Goal: Task Accomplishment & Management: Use online tool/utility

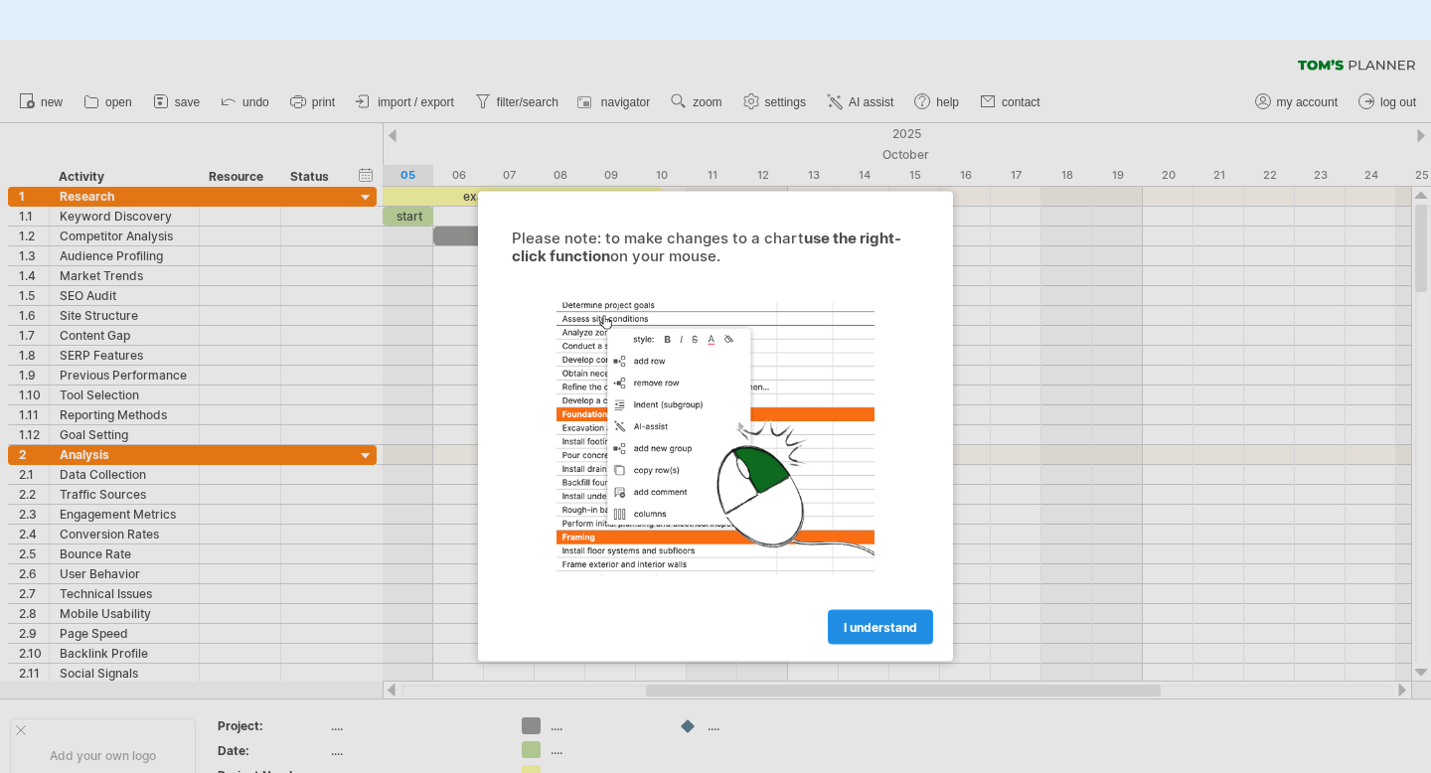
click at [886, 614] on link "I understand" at bounding box center [880, 627] width 105 height 35
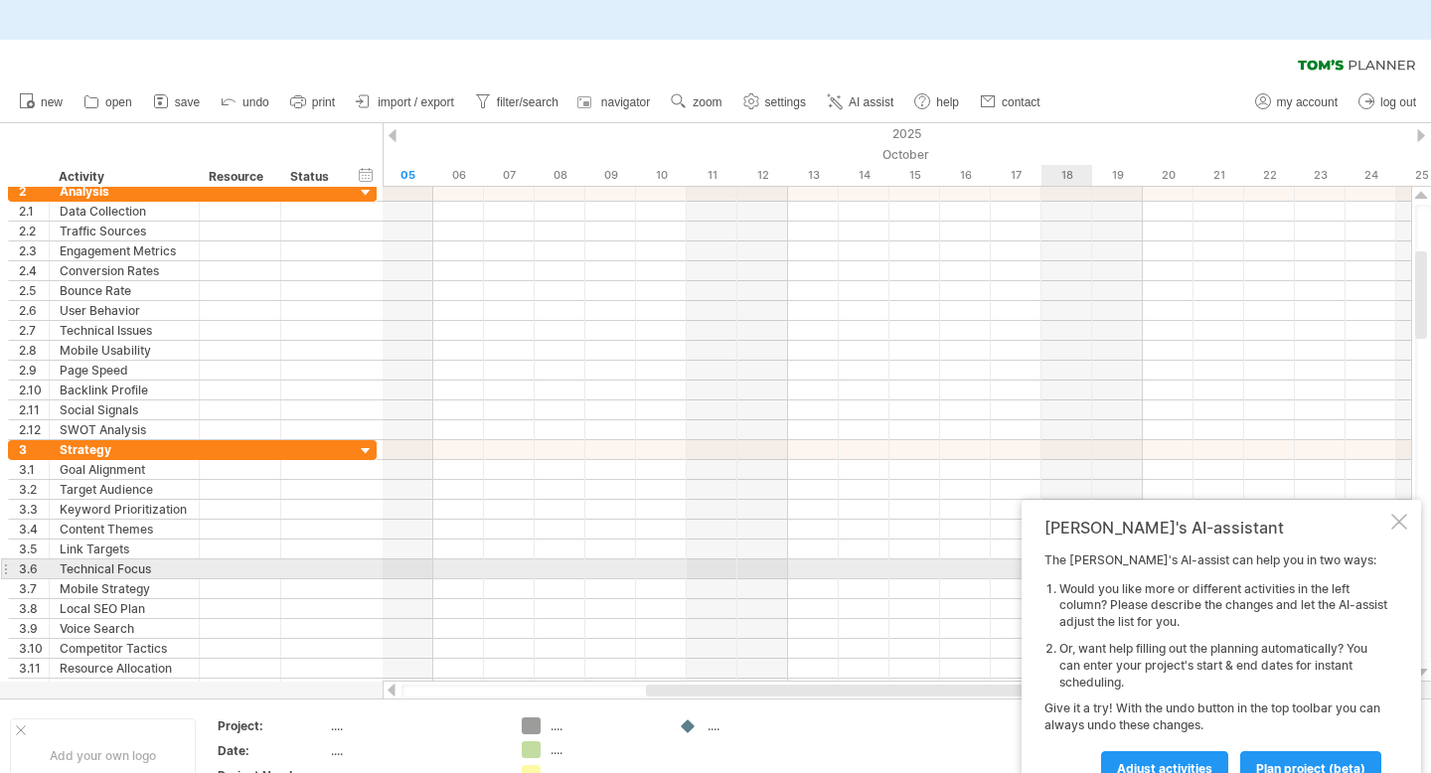
click at [1404, 524] on div at bounding box center [1399, 522] width 16 height 16
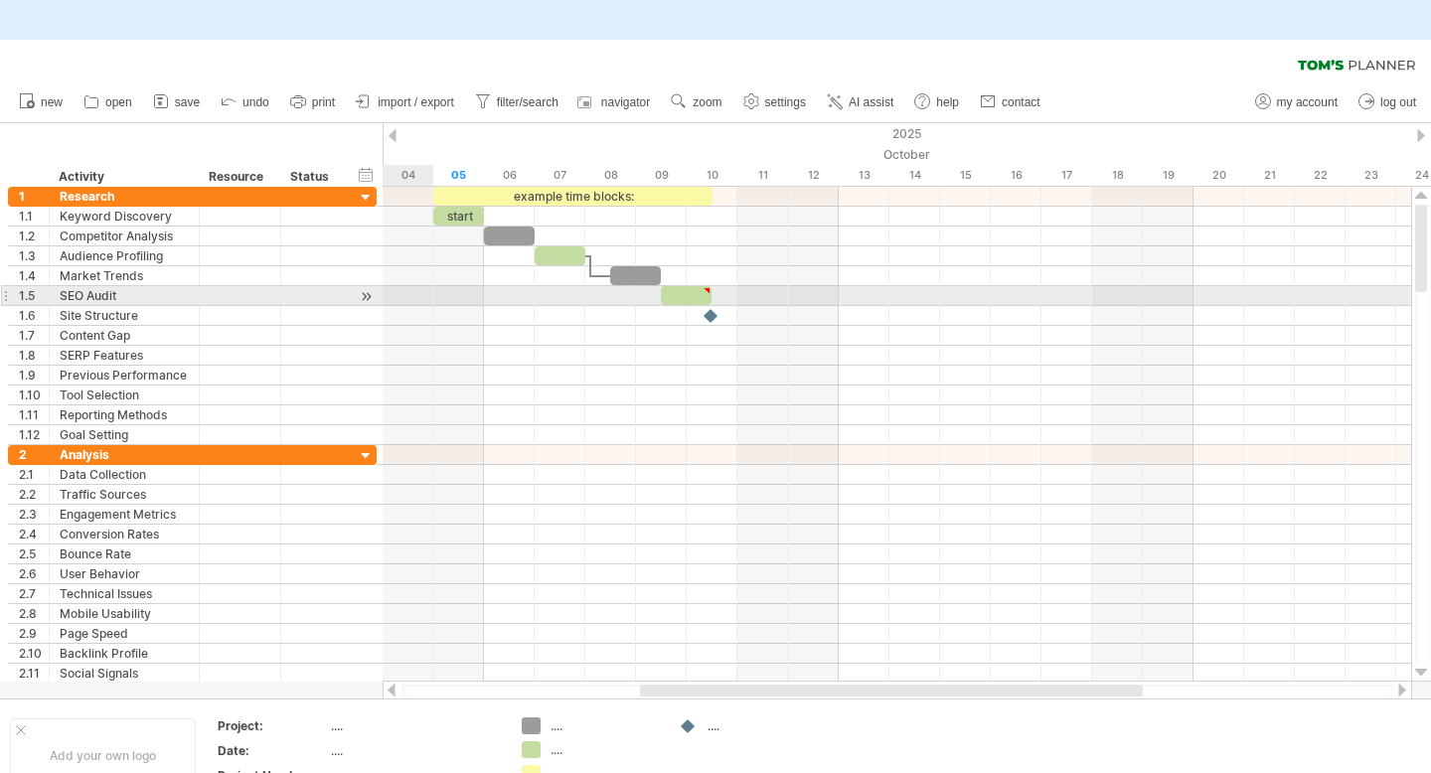
click at [403, 247] on div at bounding box center [897, 256] width 1029 height 20
click at [316, 248] on div at bounding box center [313, 255] width 44 height 19
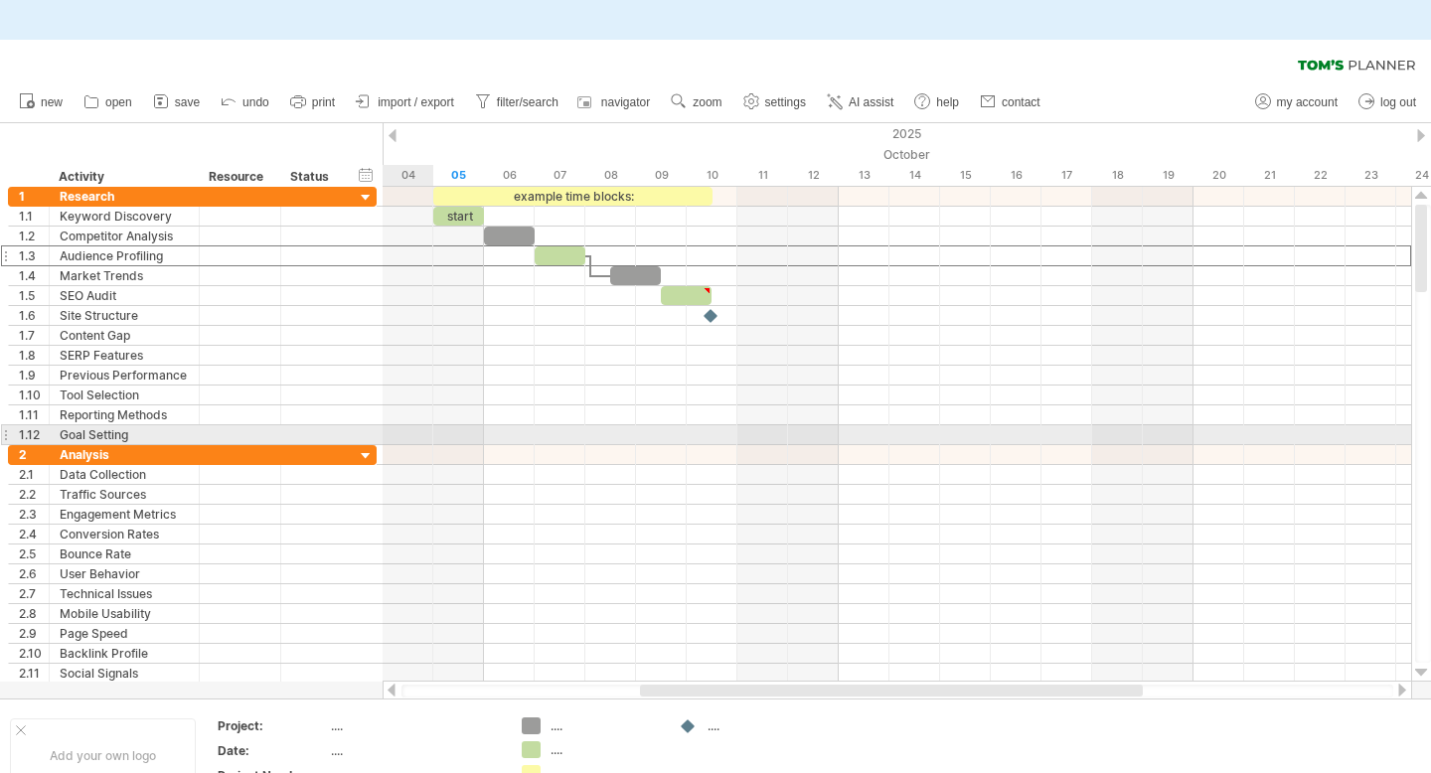
click at [405, 393] on div at bounding box center [897, 396] width 1029 height 20
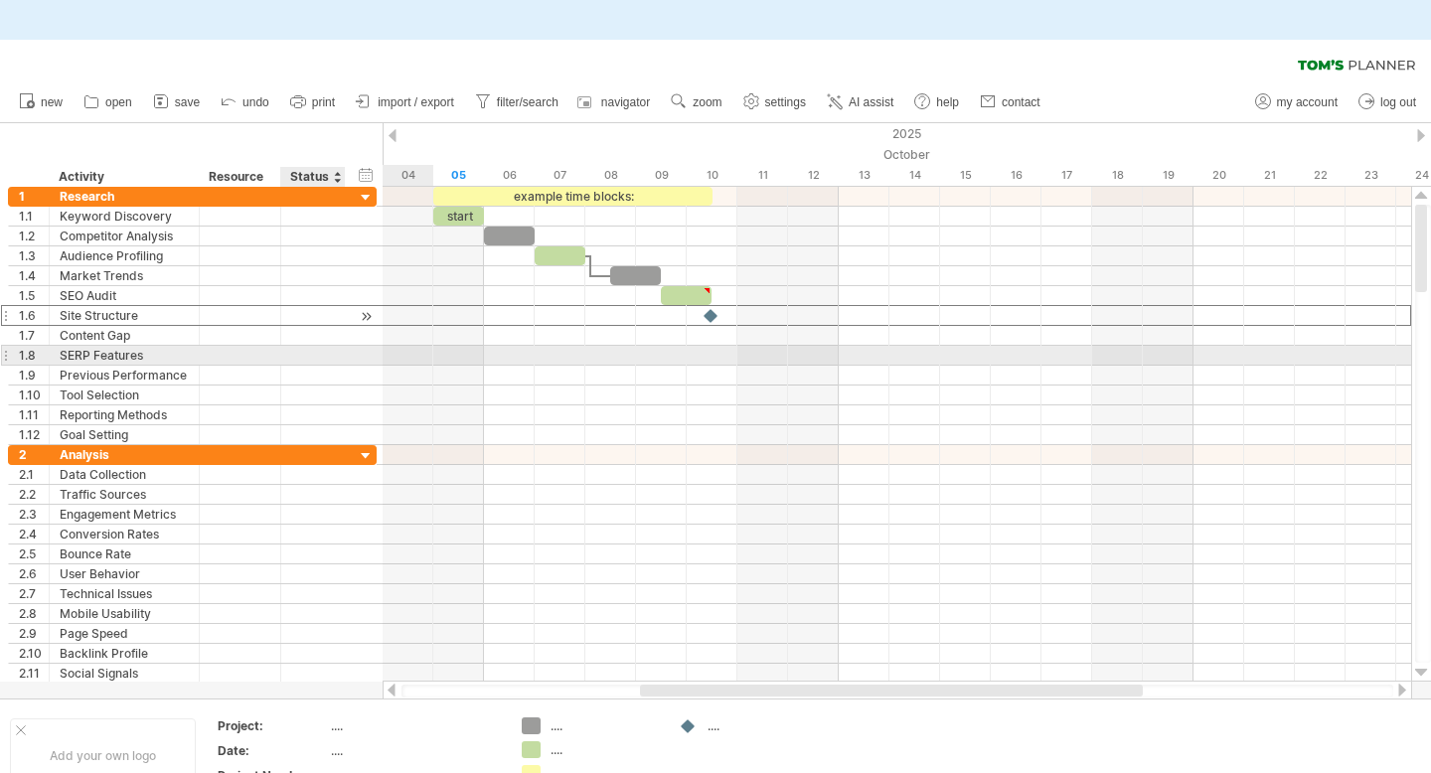
click at [296, 323] on div at bounding box center [313, 315] width 44 height 19
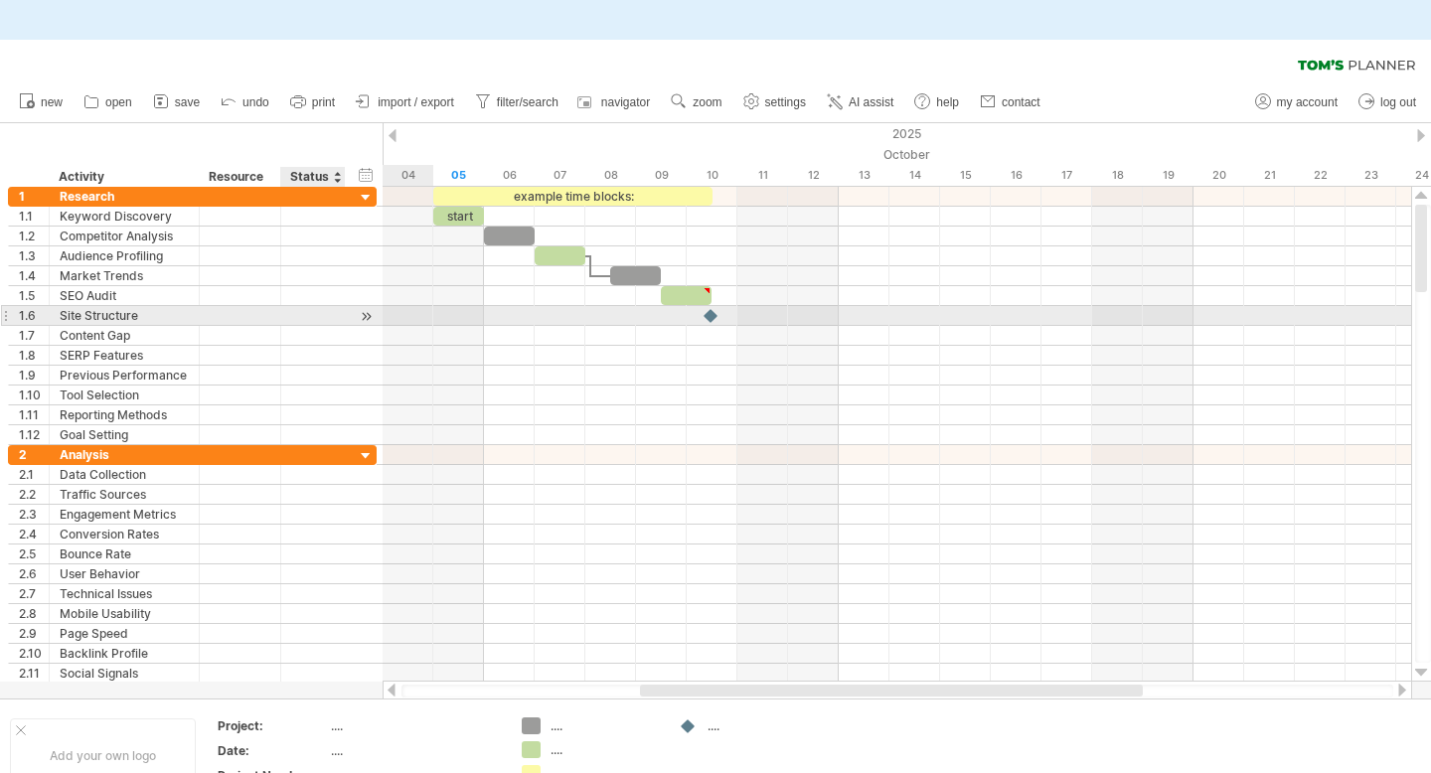
drag, startPoint x: 67, startPoint y: 167, endPoint x: 291, endPoint y: 312, distance: 267.4
click at [291, 312] on div "Trying to reach plan.tomsplanner.com Connected again... 0% clear filter new 1" at bounding box center [715, 426] width 1431 height 773
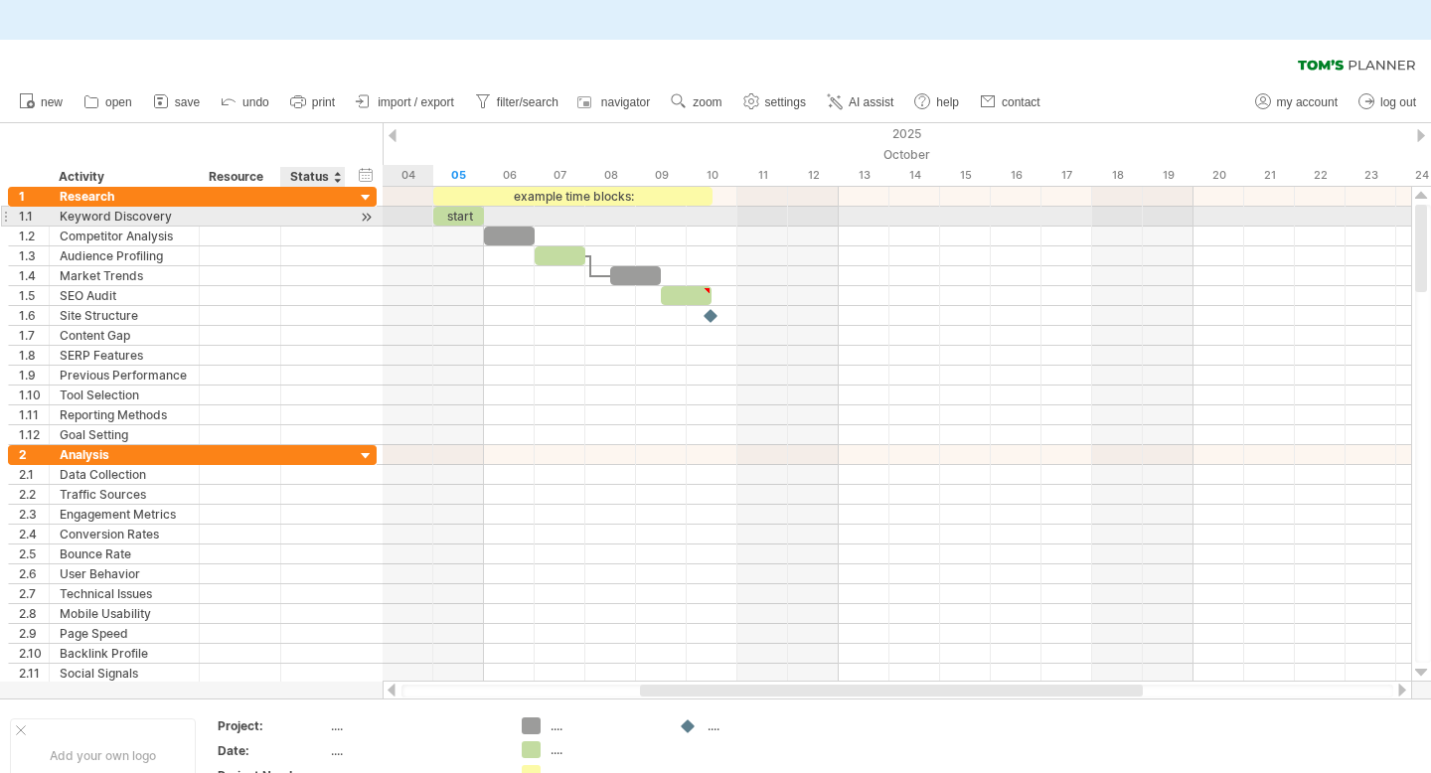
click at [307, 183] on div "Status" at bounding box center [312, 177] width 44 height 20
click at [87, 165] on div "hide start/end/duration show start/end/duration ******** Activity ******** Reso…" at bounding box center [191, 155] width 383 height 64
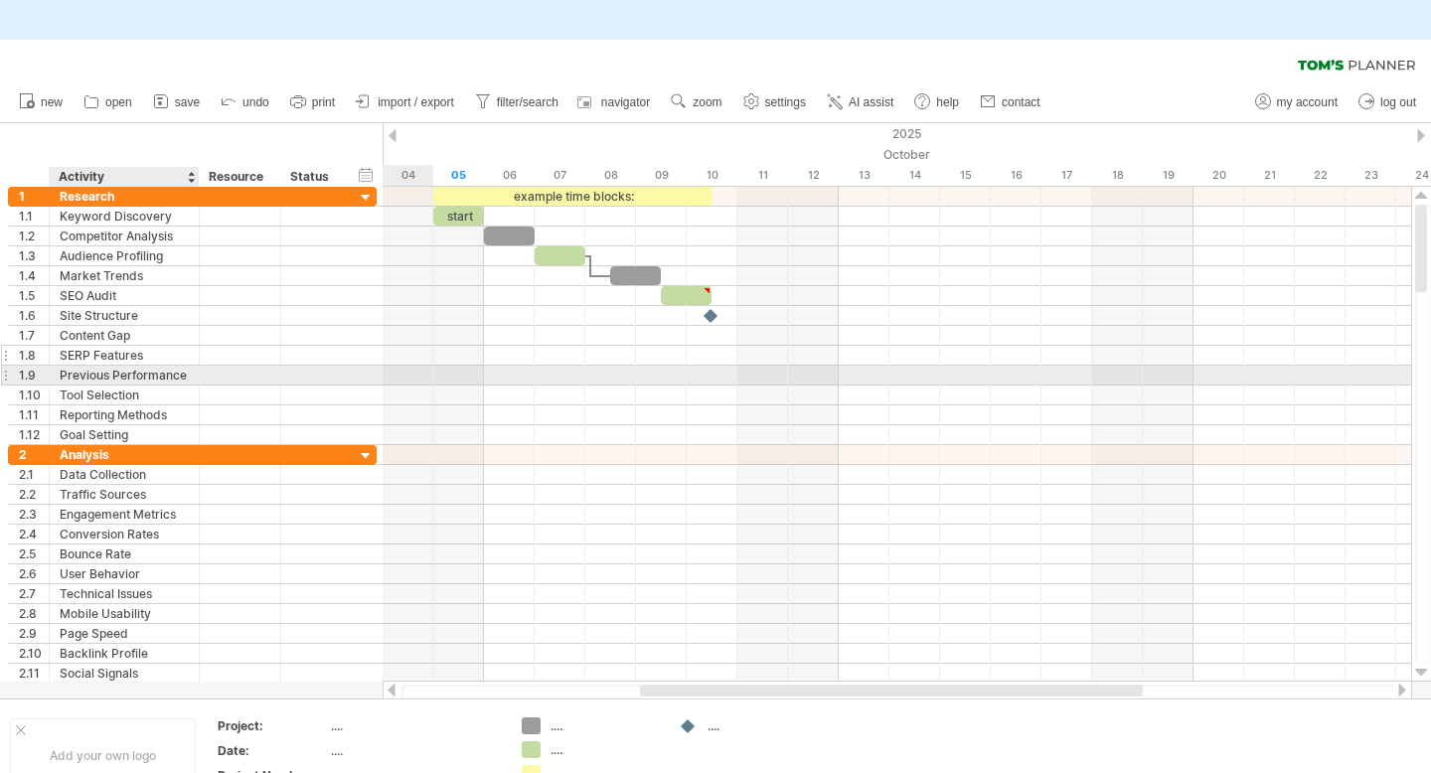
drag, startPoint x: 87, startPoint y: 167, endPoint x: 95, endPoint y: 351, distance: 184.0
click at [95, 351] on div "Trying to reach plan.tomsplanner.com Connected again... 0% clear filter new 1" at bounding box center [715, 426] width 1431 height 773
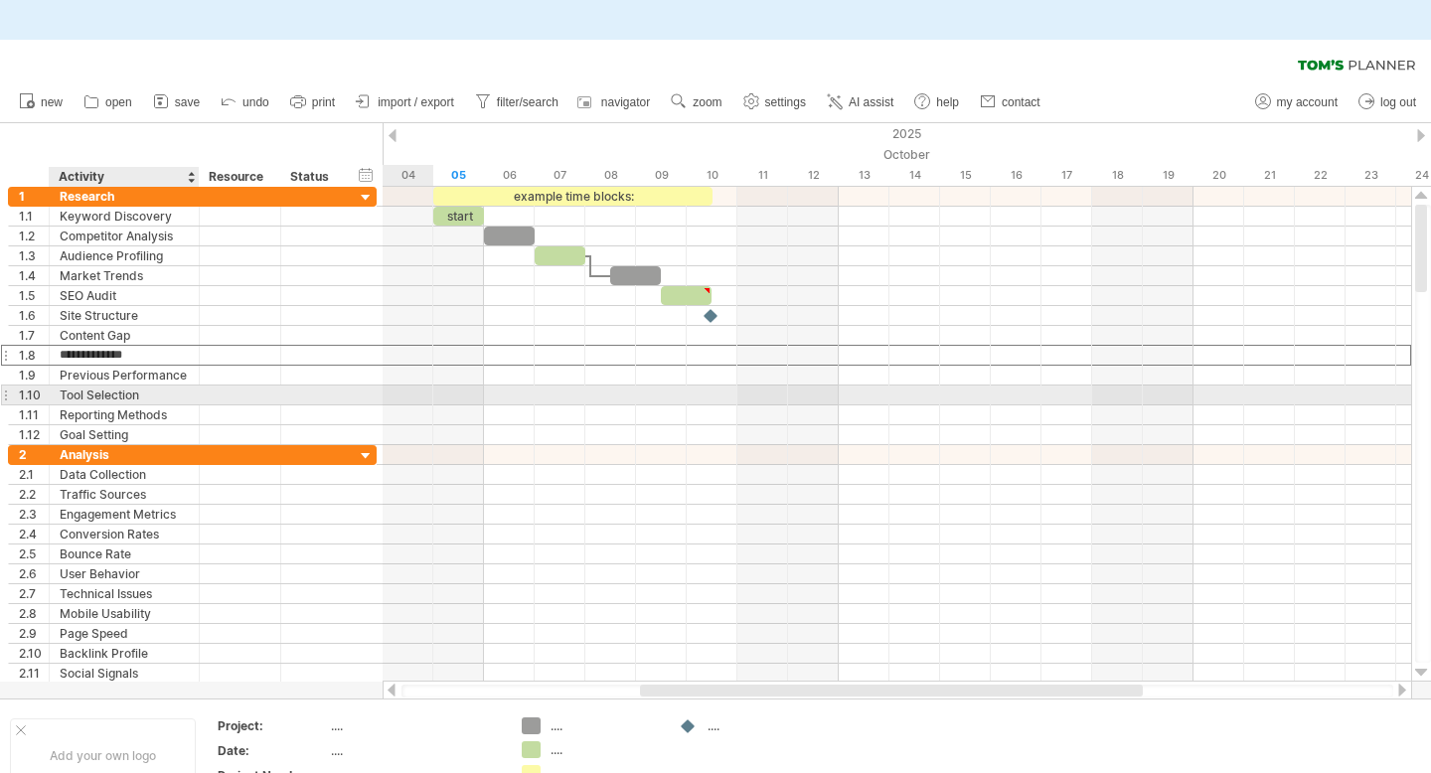
click at [95, 351] on input "**********" at bounding box center [124, 355] width 129 height 19
drag, startPoint x: 95, startPoint y: 351, endPoint x: 119, endPoint y: 351, distance: 23.8
click at [95, 351] on input "**********" at bounding box center [124, 355] width 129 height 19
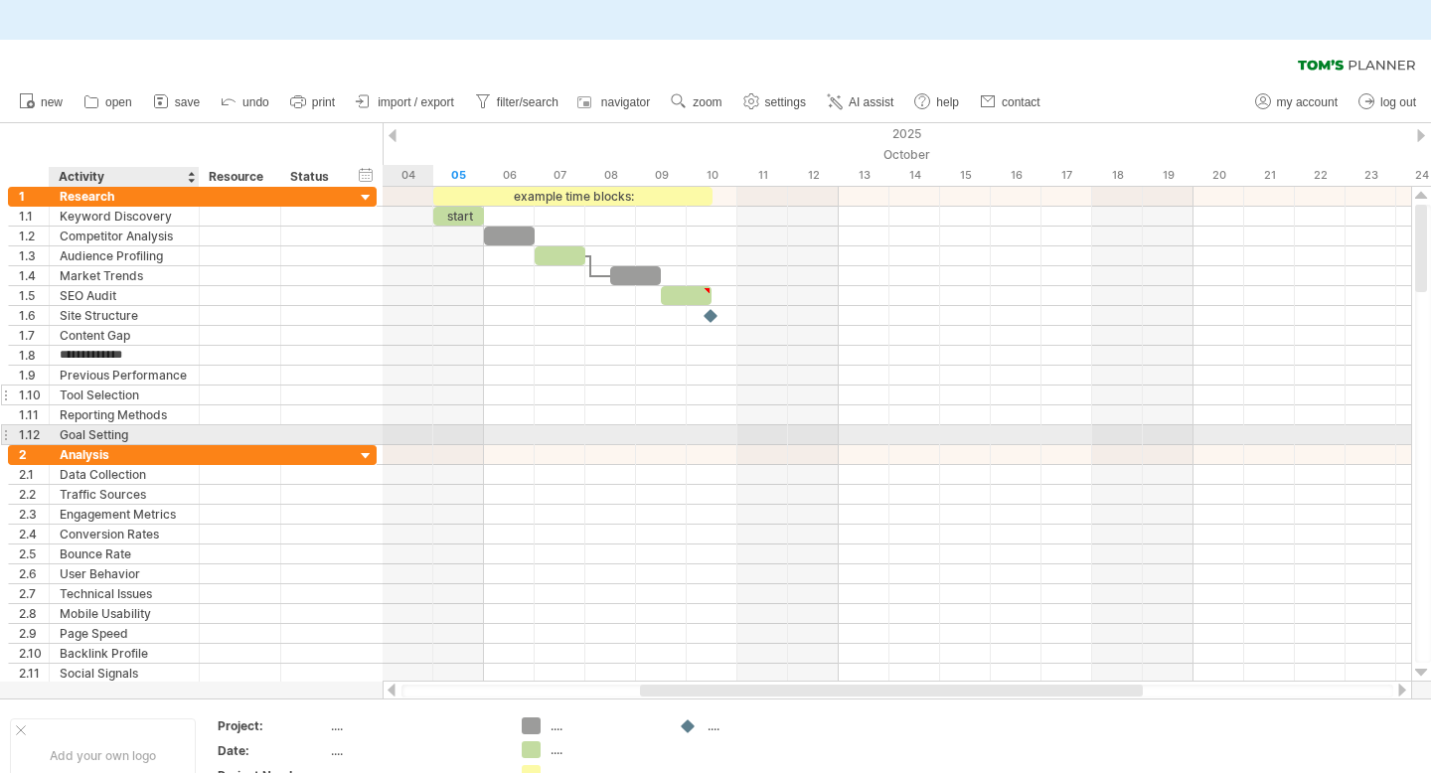
click at [202, 391] on div at bounding box center [240, 395] width 81 height 19
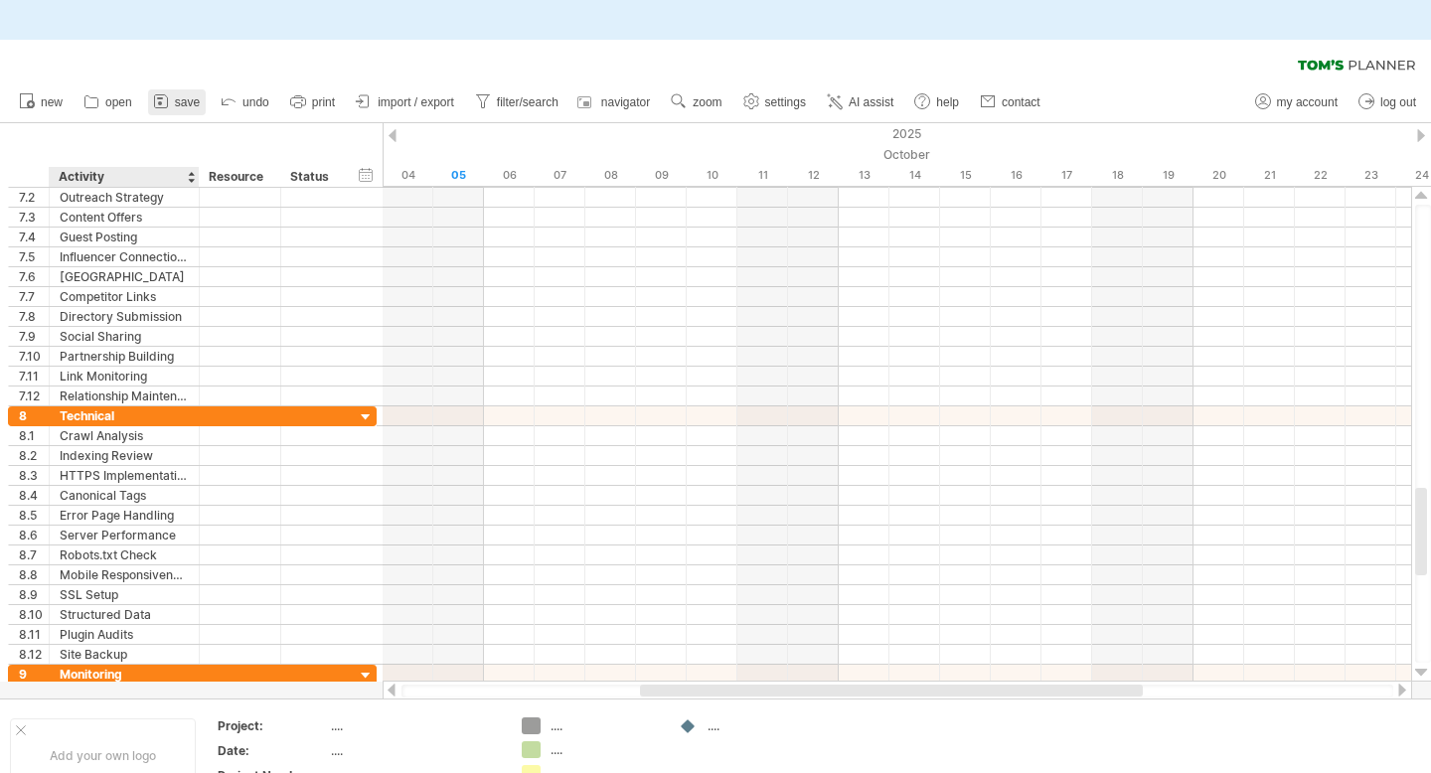
click at [178, 106] on span "save" at bounding box center [187, 102] width 25 height 14
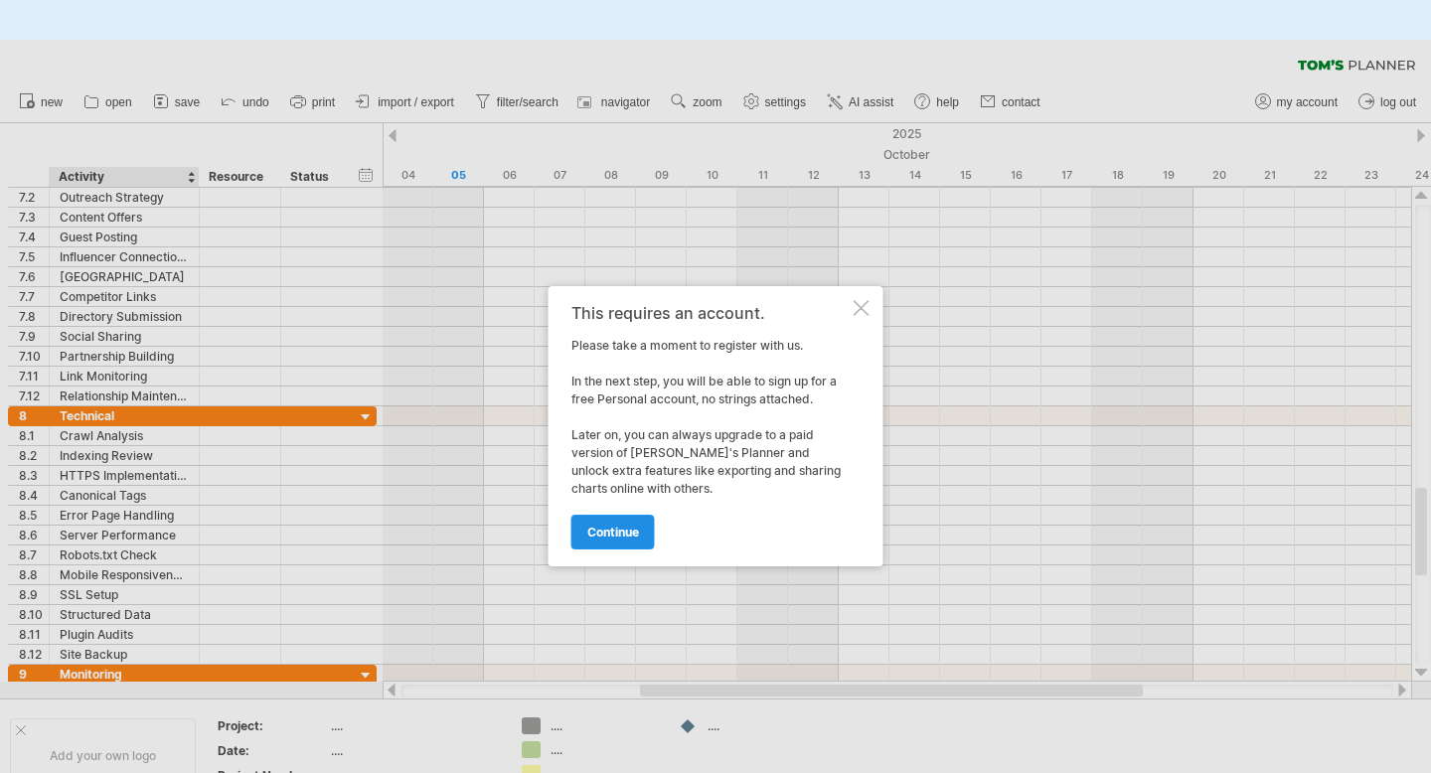
click at [622, 532] on span "continue" at bounding box center [613, 532] width 52 height 15
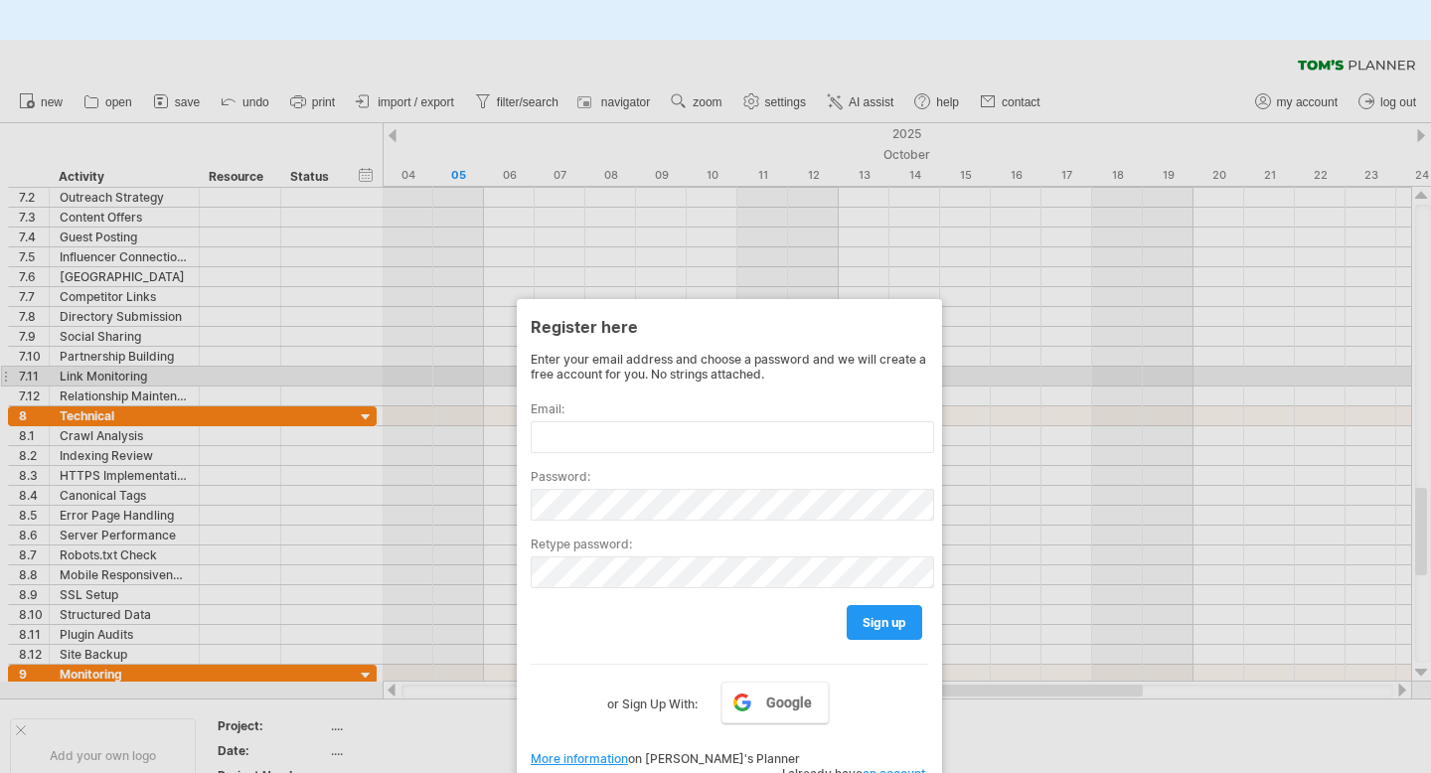
drag, startPoint x: 720, startPoint y: 218, endPoint x: 759, endPoint y: 404, distance: 190.8
click at [759, 404] on div "Register here Enter your email address and choose a password and we will create…" at bounding box center [729, 545] width 425 height 492
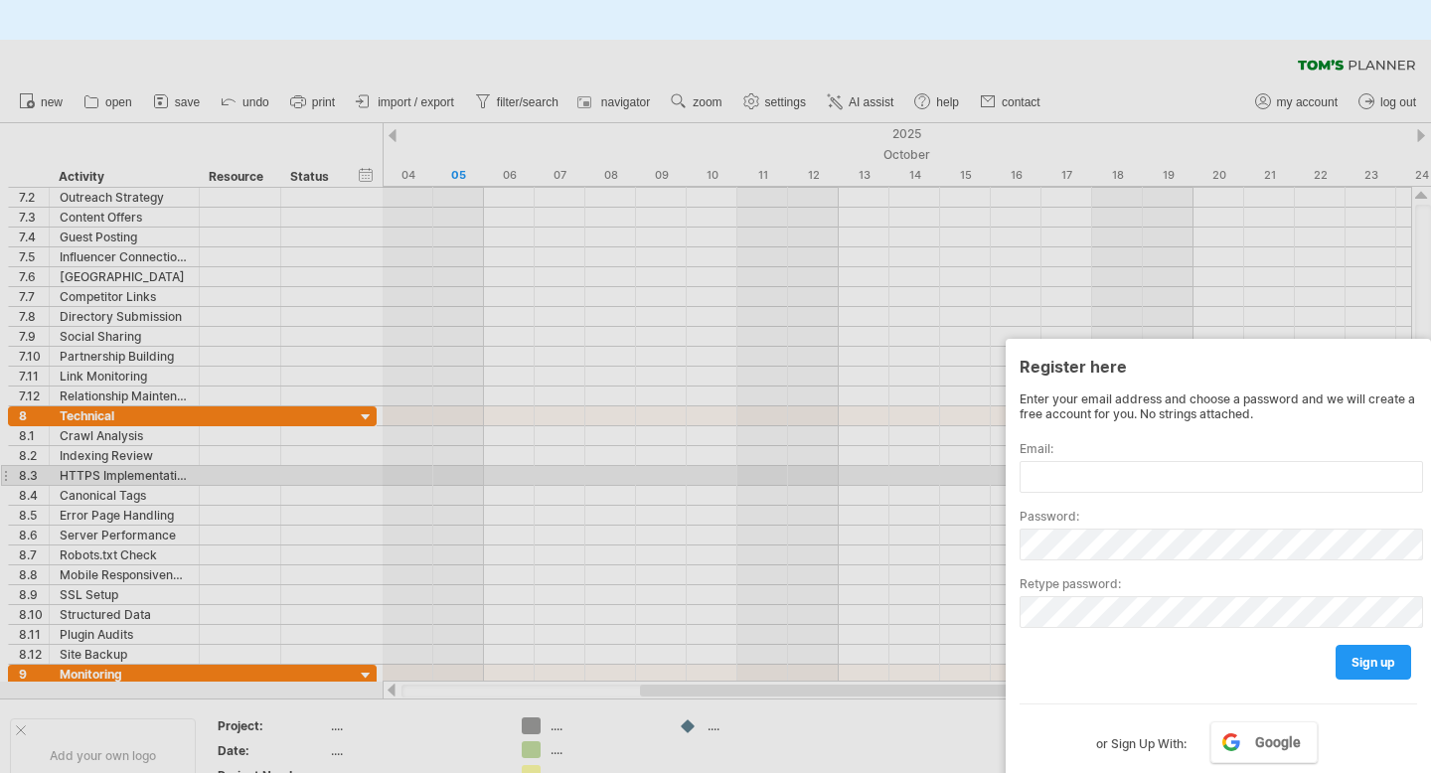
drag, startPoint x: 754, startPoint y: 368, endPoint x: 1271, endPoint y: 431, distance: 520.6
click at [1271, 435] on div "Register here Enter your email address and choose a password and we will create…" at bounding box center [1218, 585] width 425 height 492
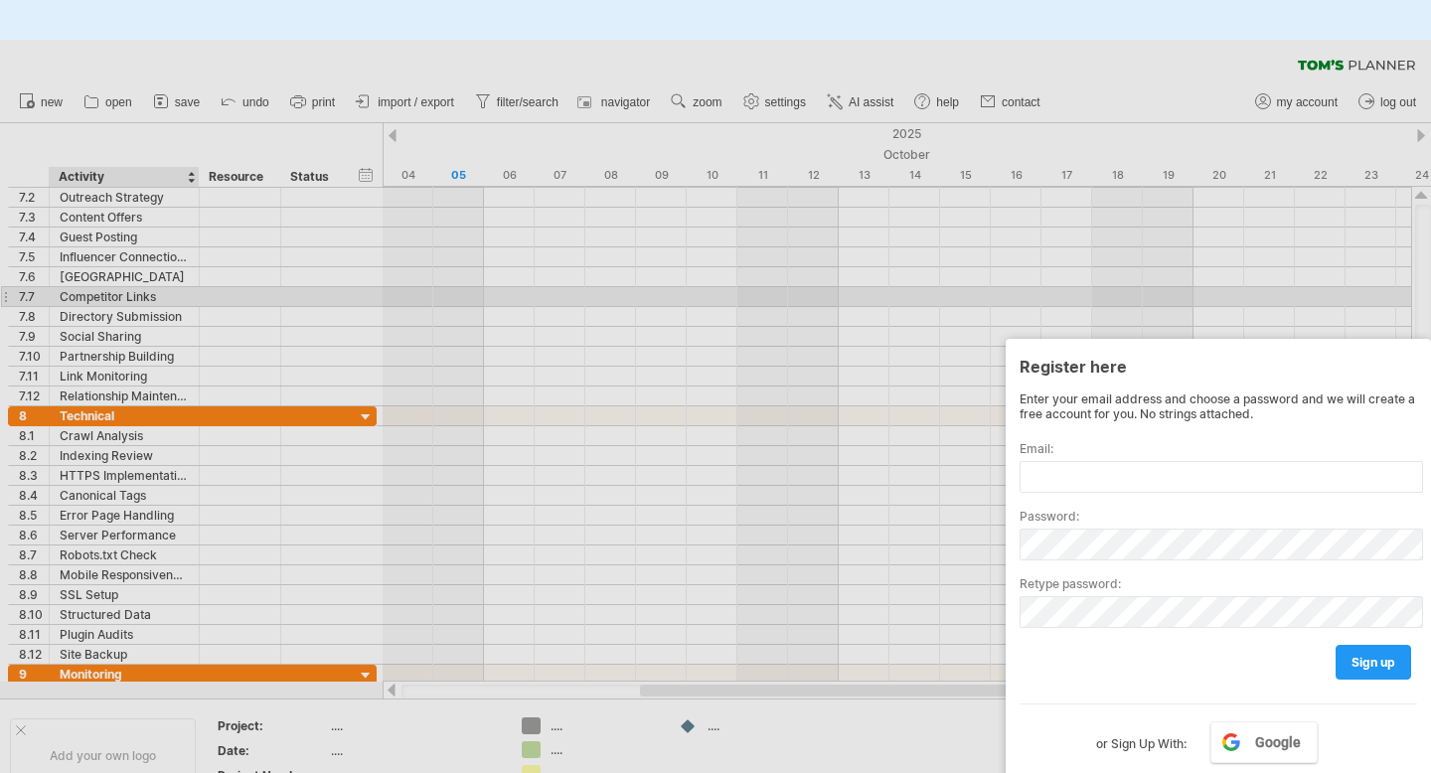
click at [153, 248] on div at bounding box center [715, 426] width 1431 height 773
drag, startPoint x: 161, startPoint y: 201, endPoint x: 158, endPoint y: 324, distance: 123.3
click at [158, 324] on div at bounding box center [715, 426] width 1431 height 773
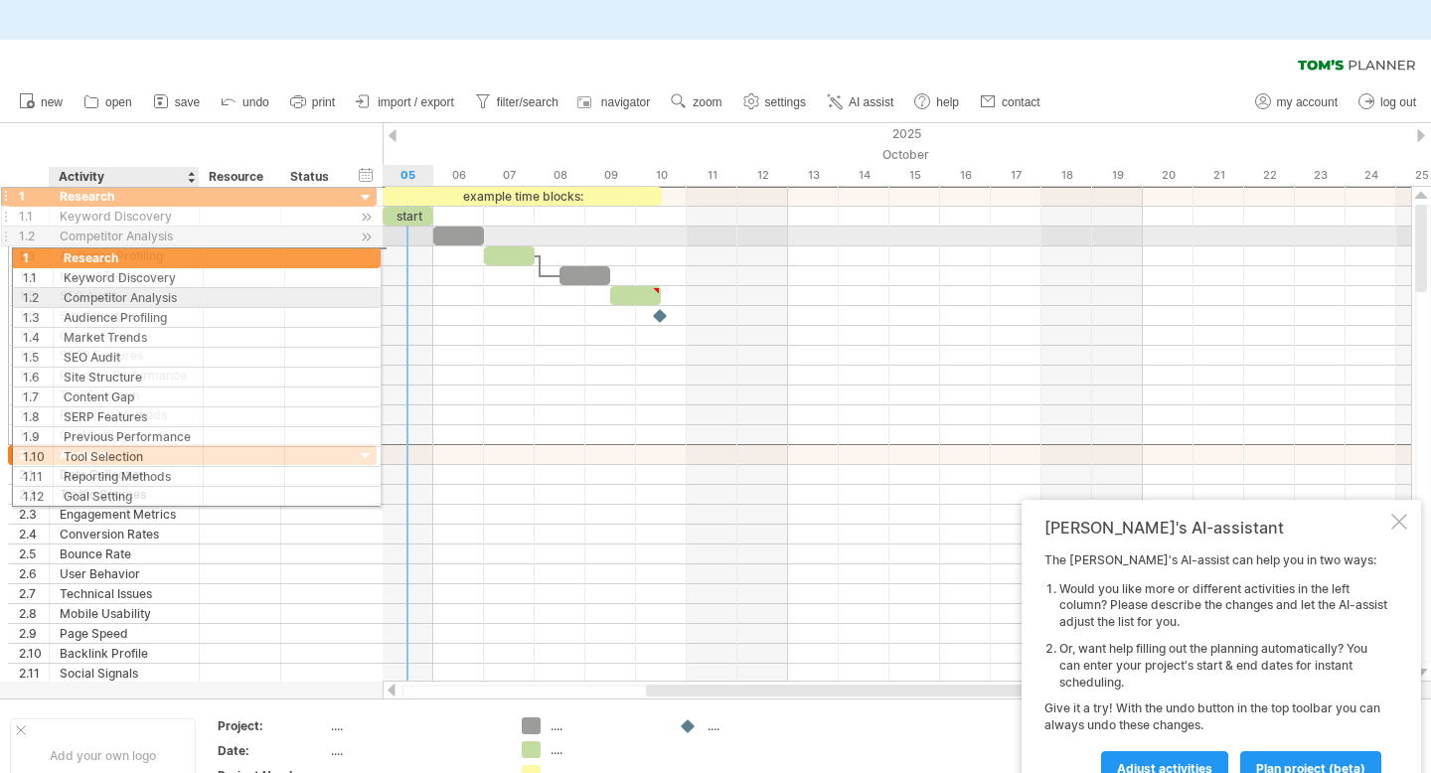
drag, startPoint x: 125, startPoint y: 191, endPoint x: 113, endPoint y: 223, distance: 34.0
click at [114, 223] on div "**********" at bounding box center [192, 315] width 369 height 259
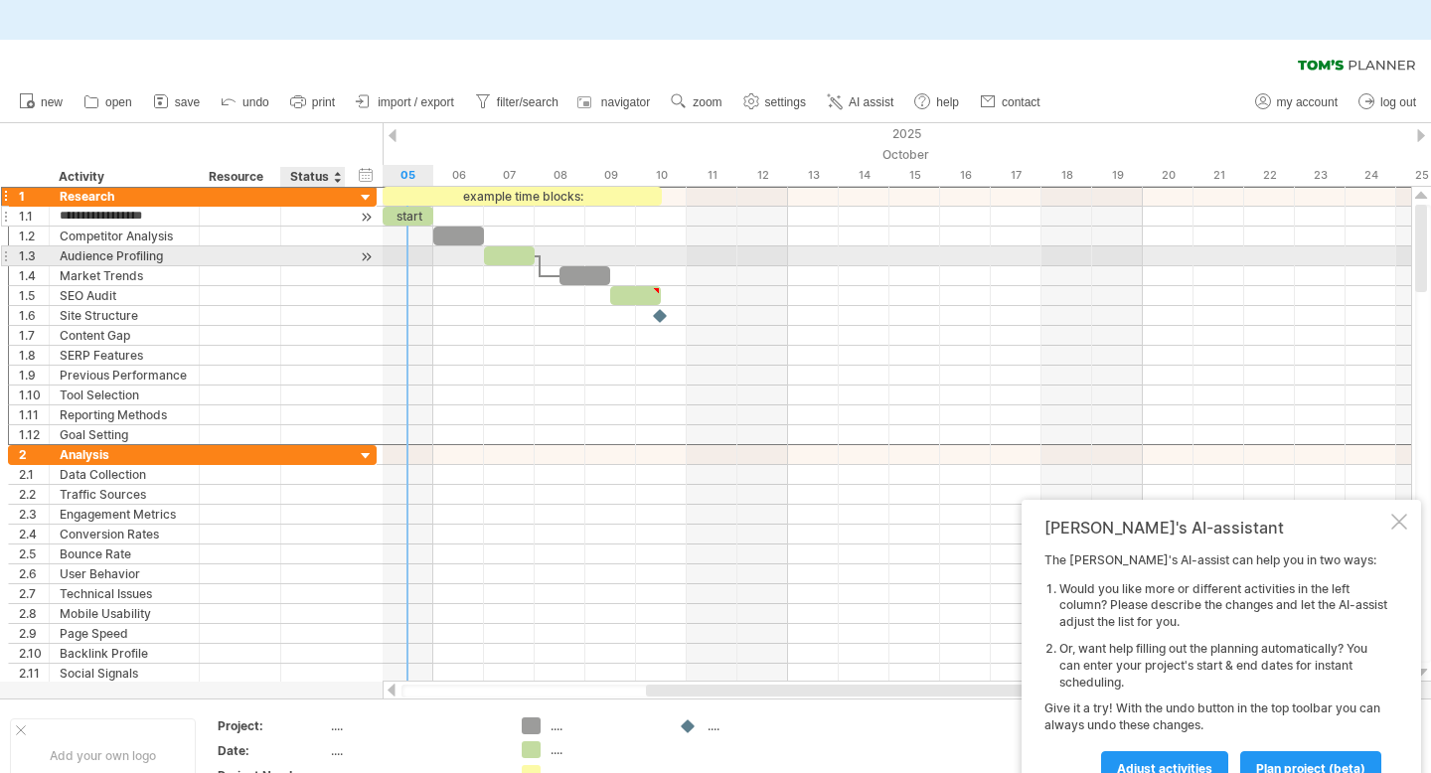
click at [365, 213] on div at bounding box center [366, 217] width 19 height 21
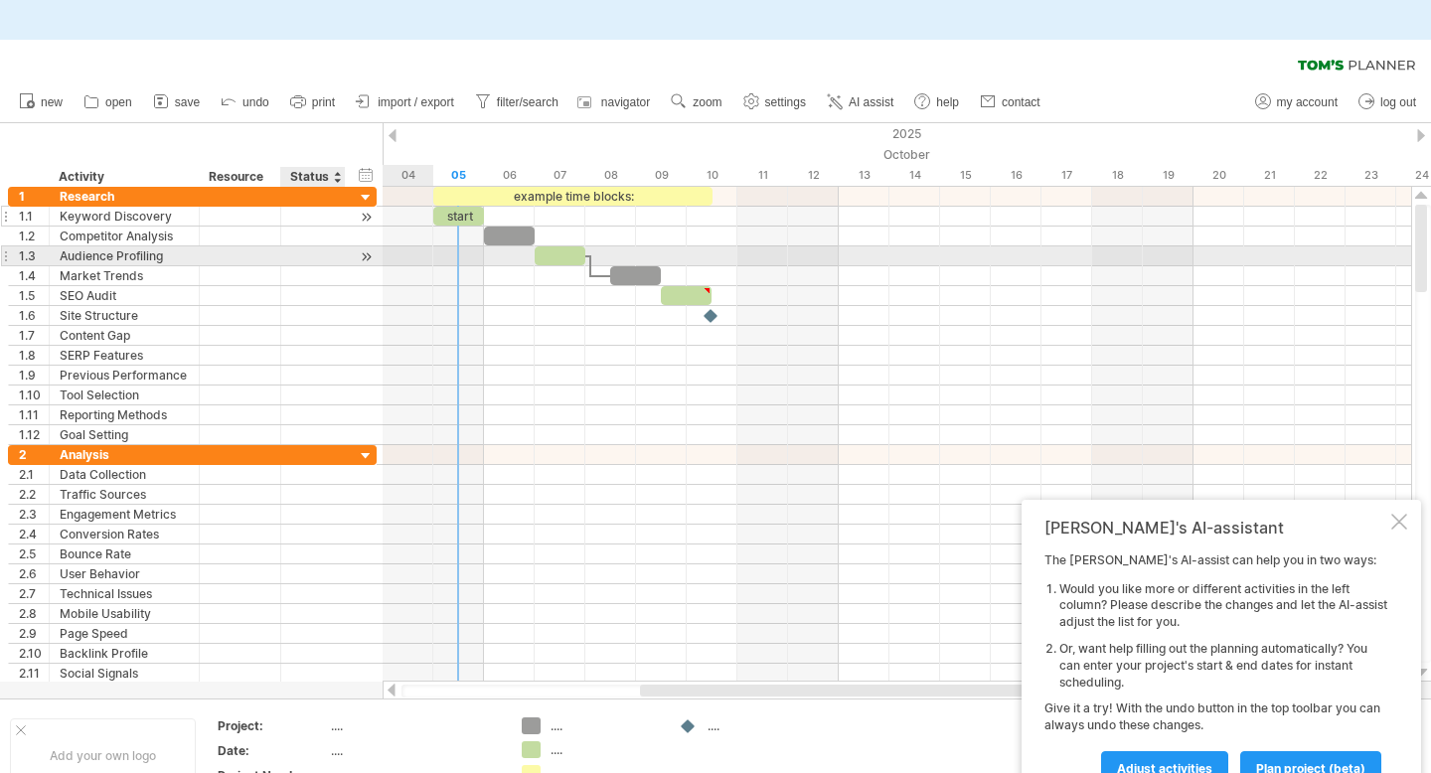
click at [365, 219] on div at bounding box center [366, 217] width 19 height 21
click at [456, 217] on div "start" at bounding box center [458, 216] width 51 height 19
click at [335, 222] on div at bounding box center [313, 216] width 65 height 19
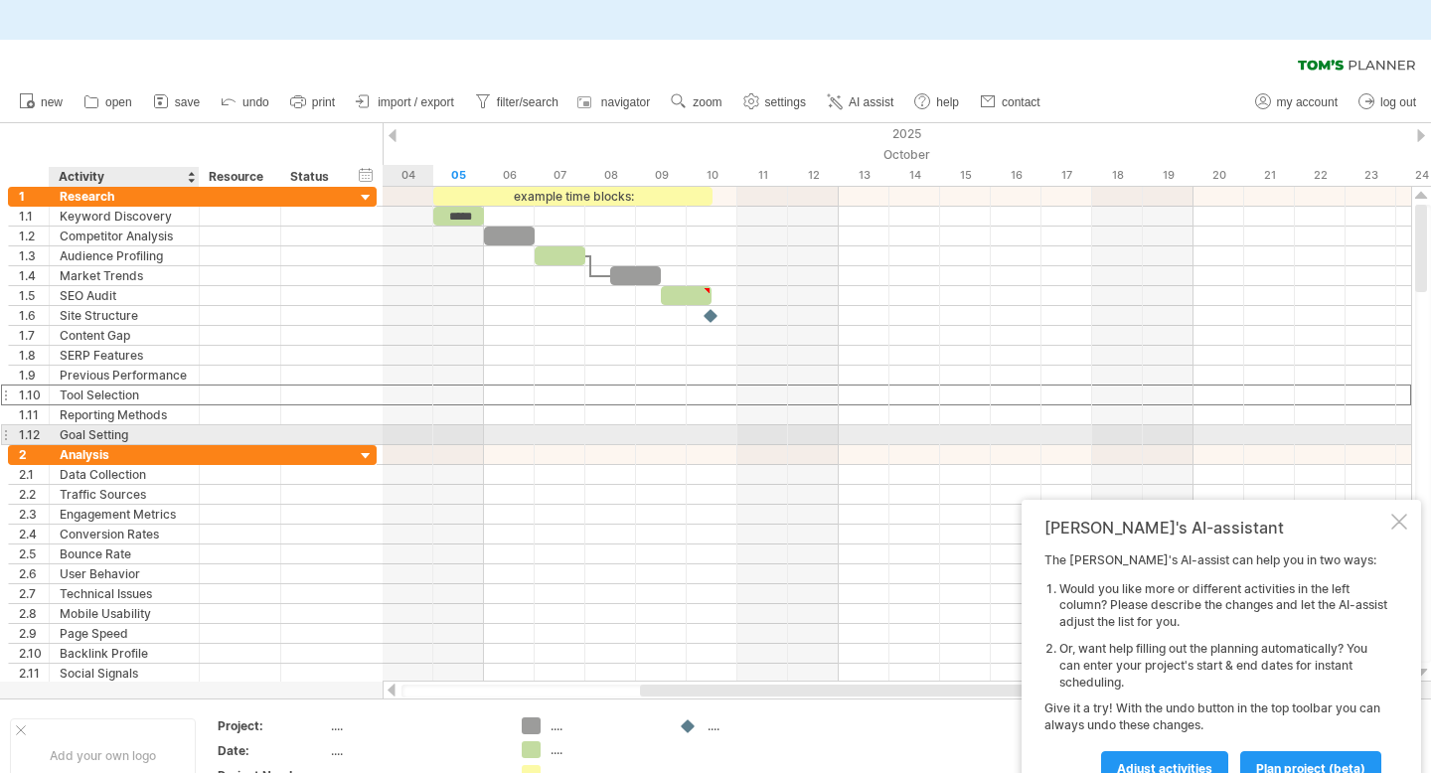
click at [142, 398] on div "Tool Selection" at bounding box center [124, 395] width 129 height 19
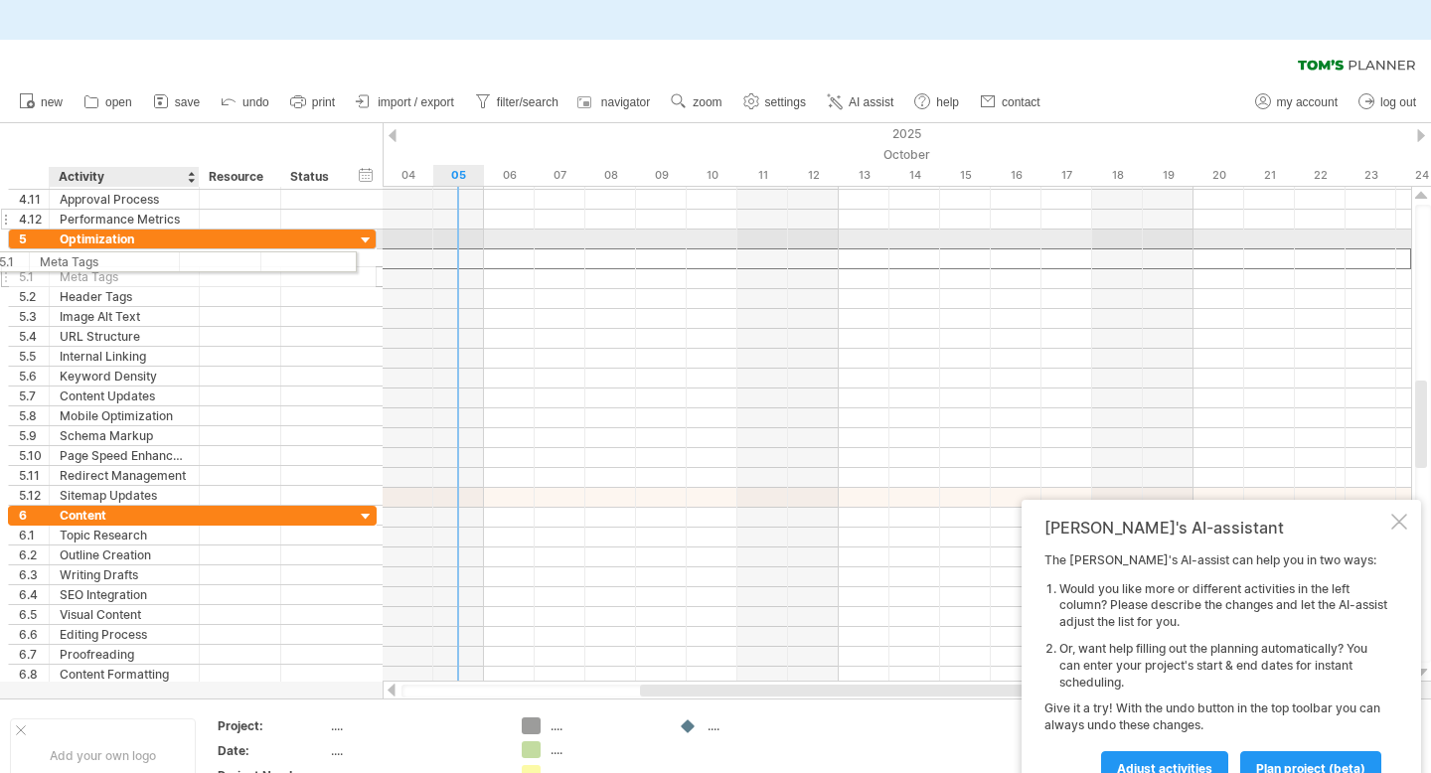
drag, startPoint x: 157, startPoint y: 249, endPoint x: 130, endPoint y: 219, distance: 40.9
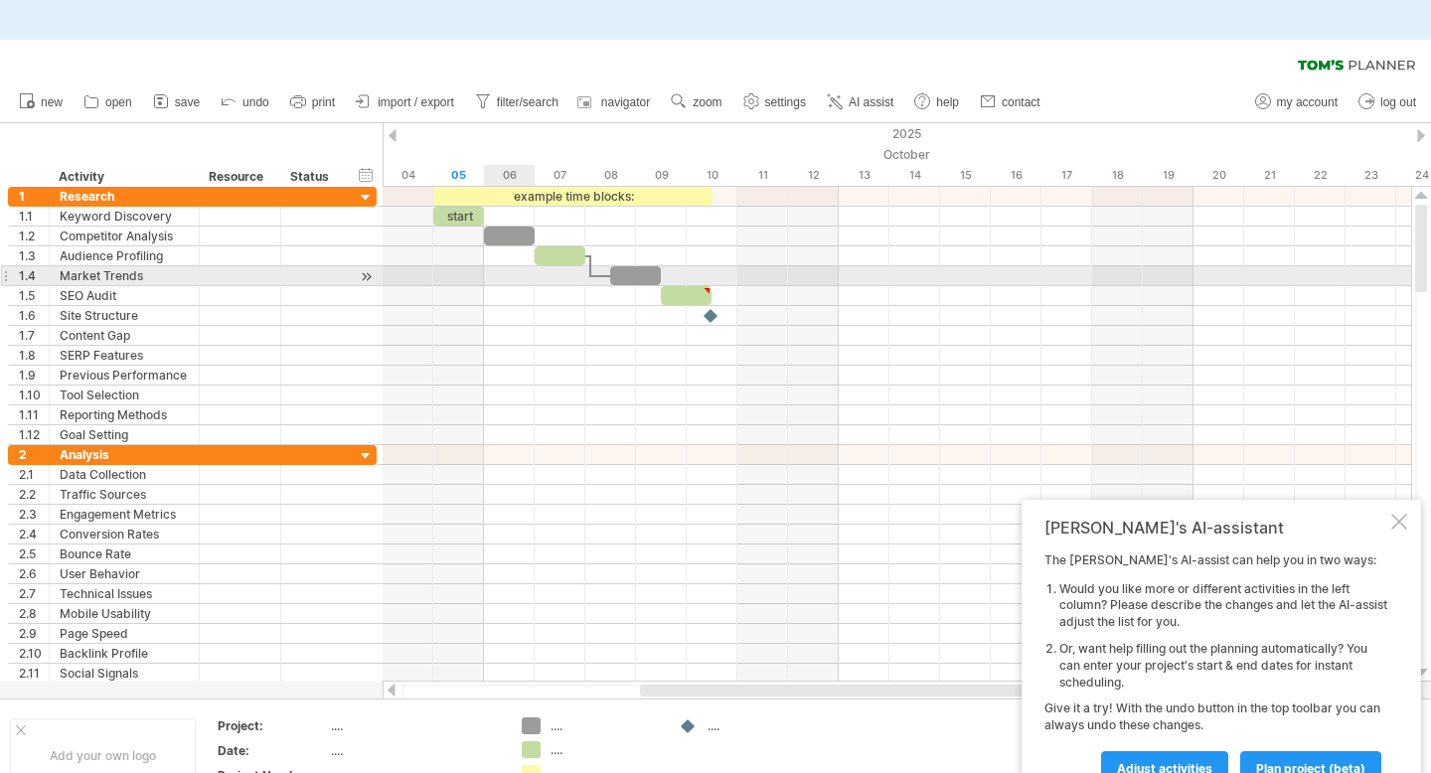
click at [505, 236] on div at bounding box center [509, 236] width 51 height 19
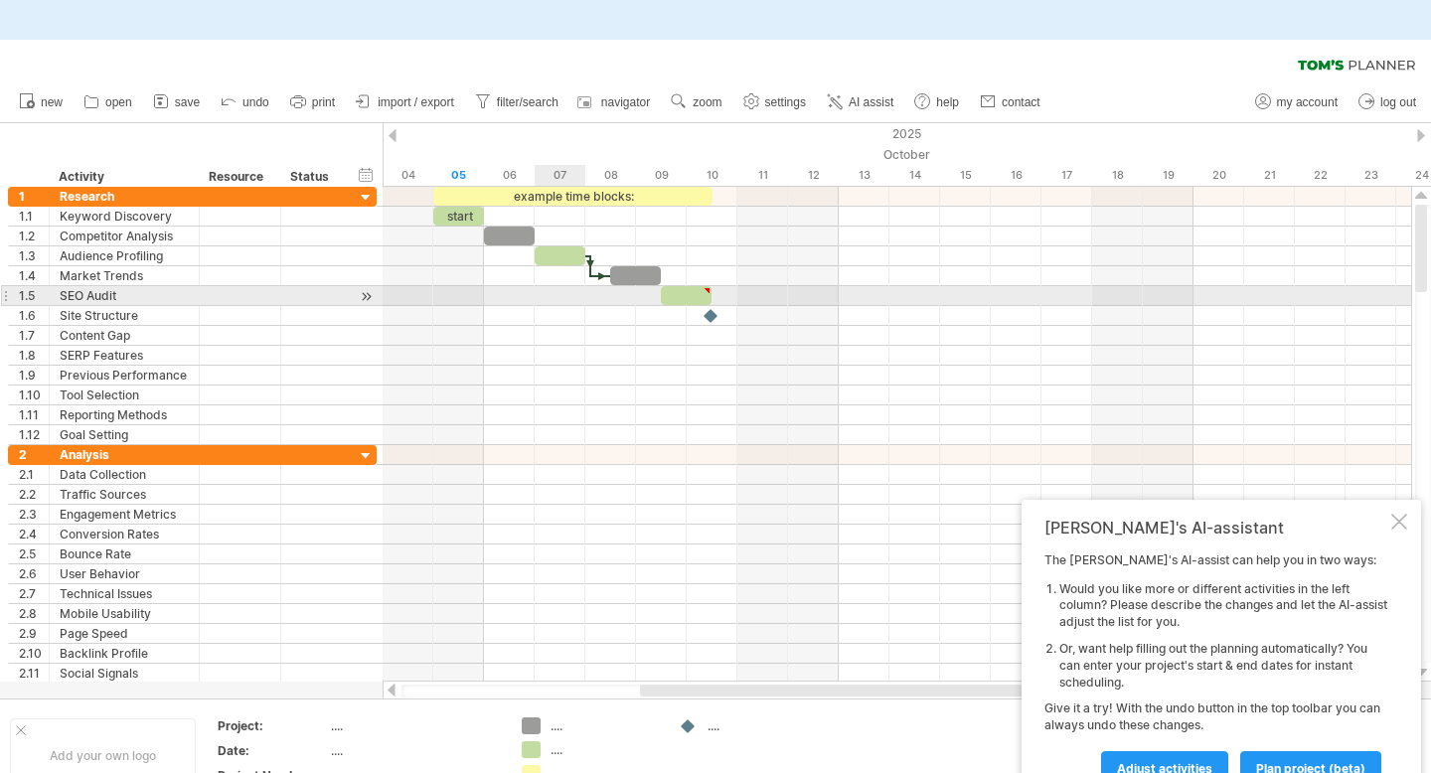
click at [557, 256] on div at bounding box center [560, 255] width 51 height 19
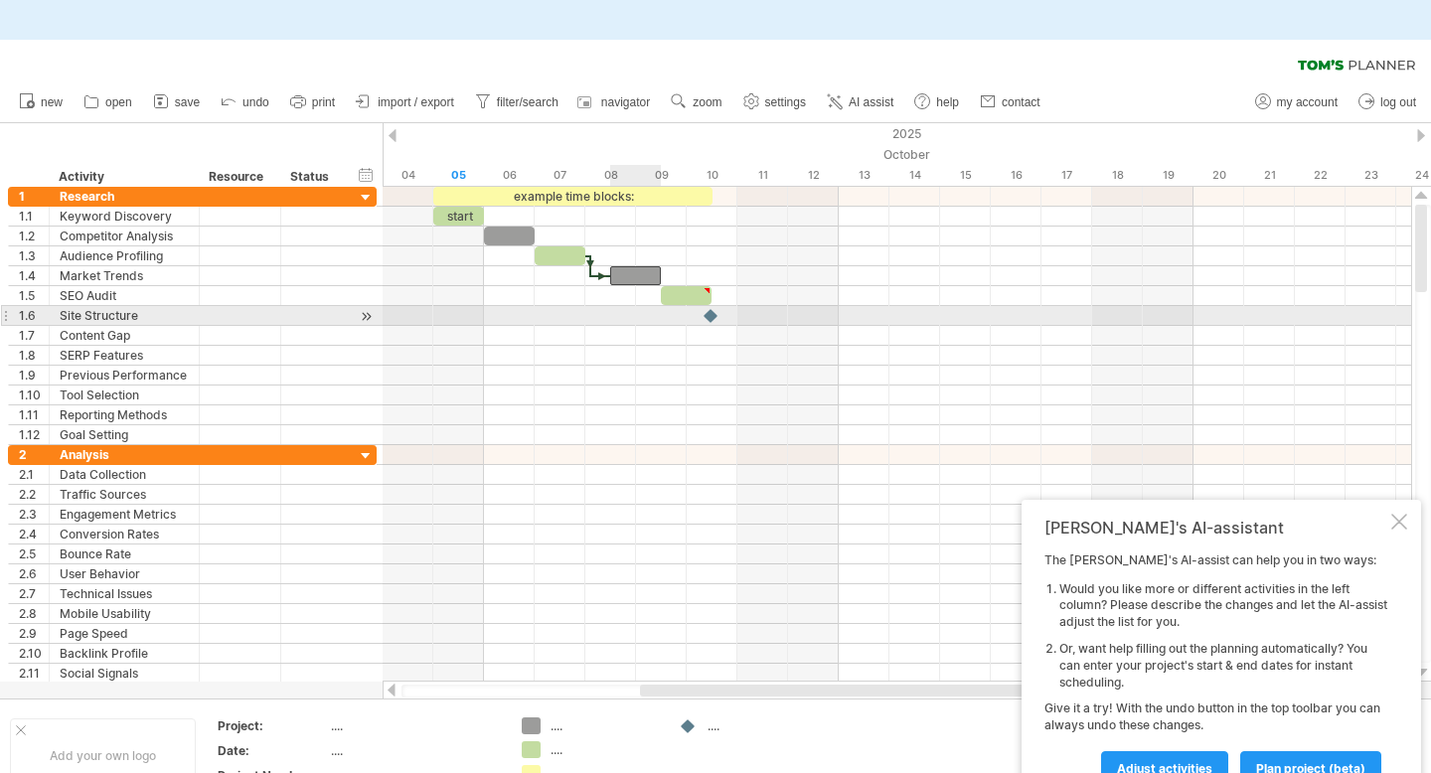
click at [619, 273] on div at bounding box center [635, 275] width 51 height 19
click at [619, 272] on div at bounding box center [635, 275] width 51 height 19
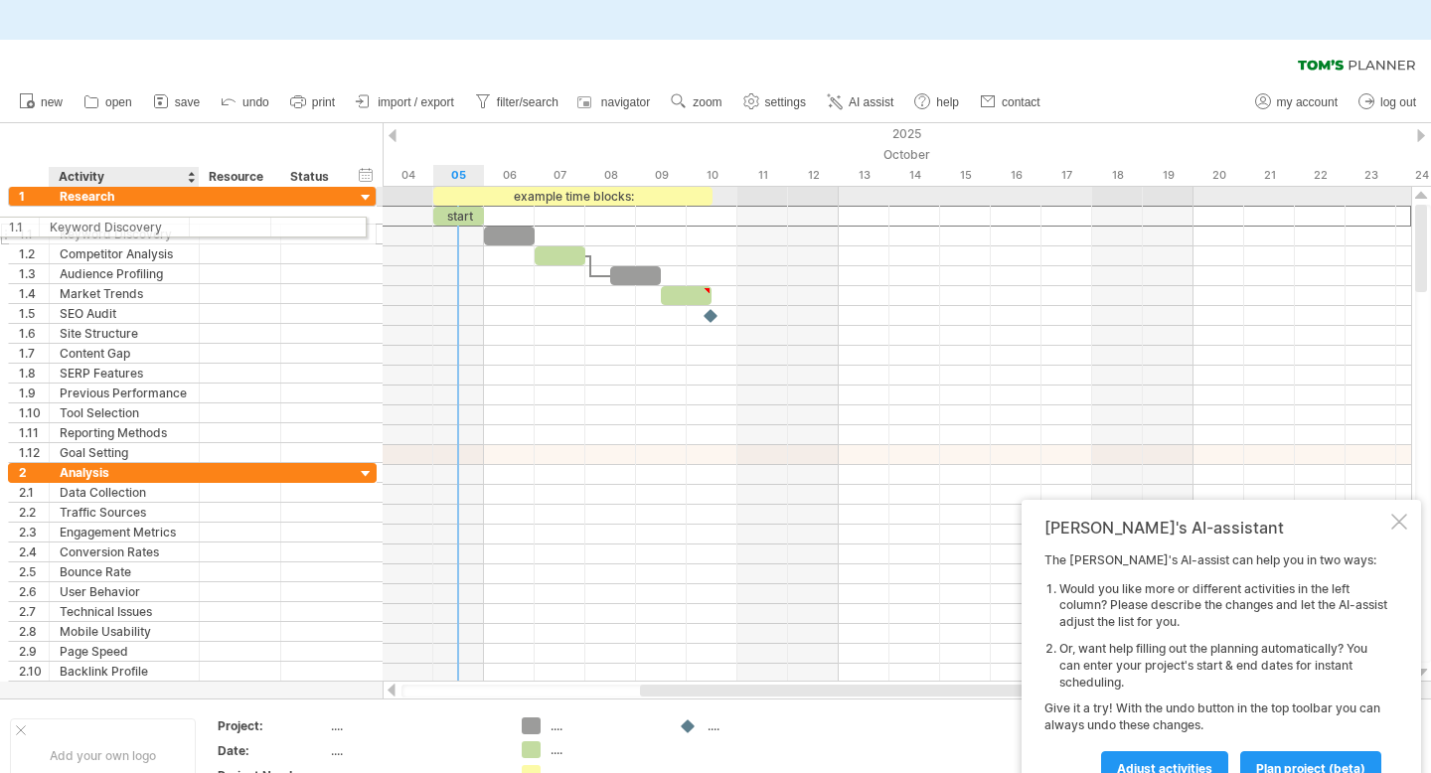
drag, startPoint x: 101, startPoint y: 217, endPoint x: 85, endPoint y: 183, distance: 37.3
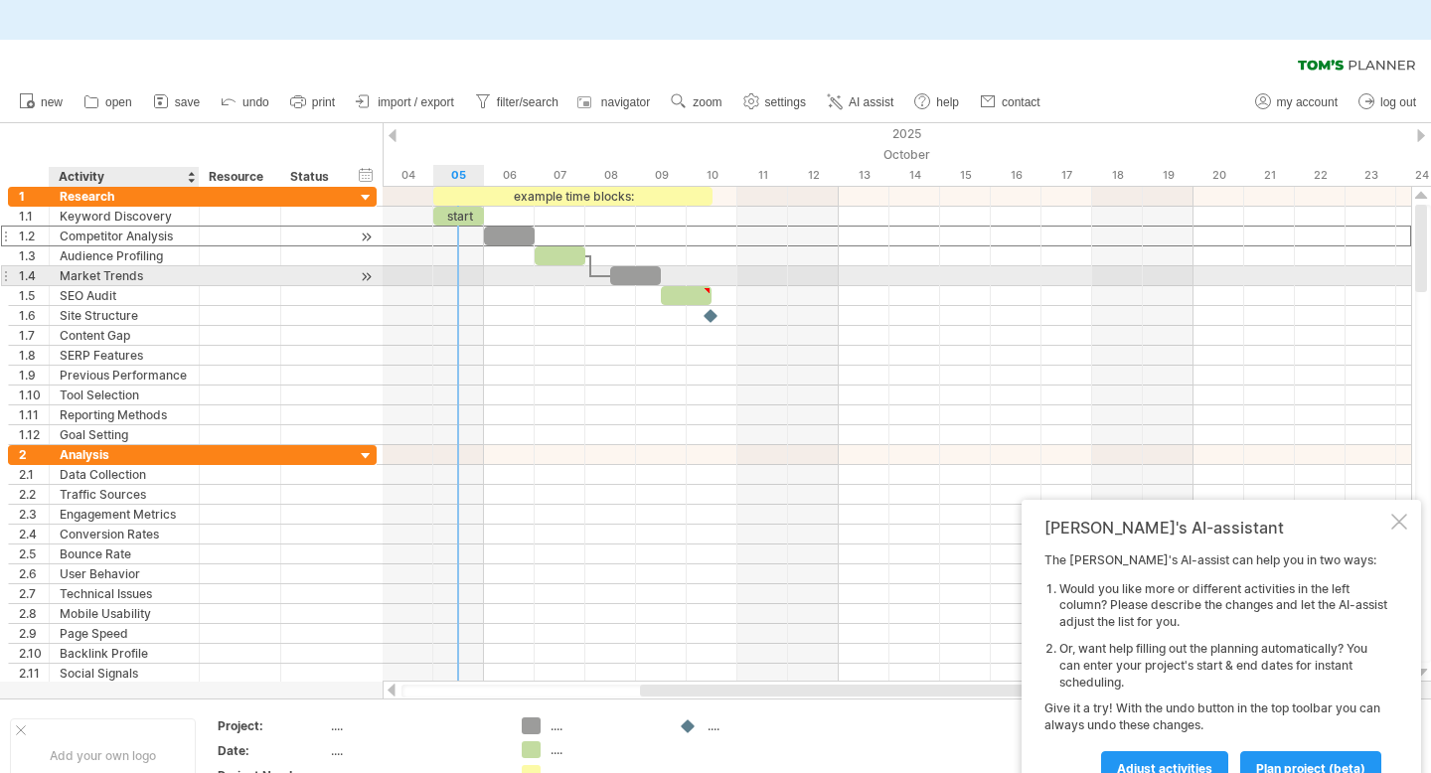
click at [79, 244] on div "Competitor Analysis" at bounding box center [124, 236] width 129 height 19
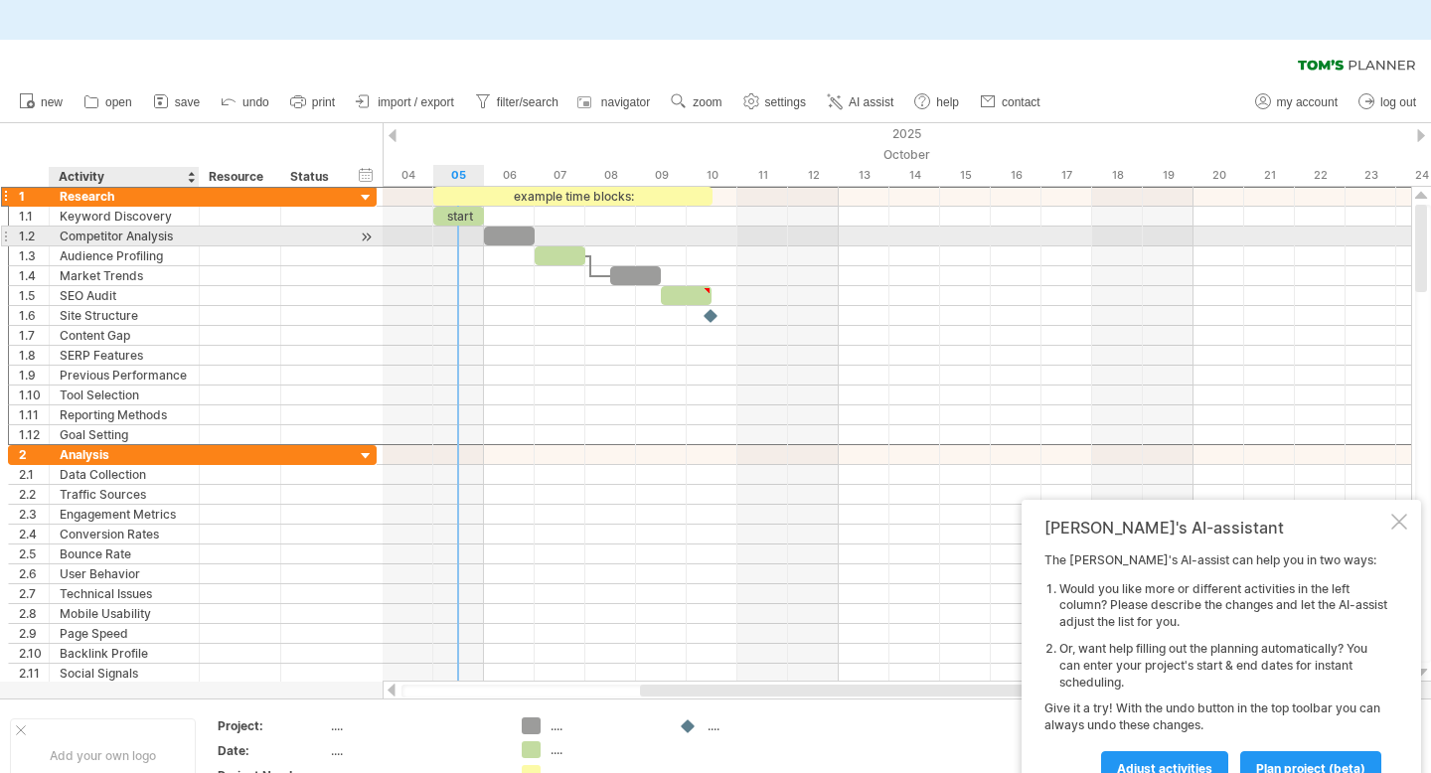
click at [113, 188] on div "Research" at bounding box center [124, 196] width 129 height 19
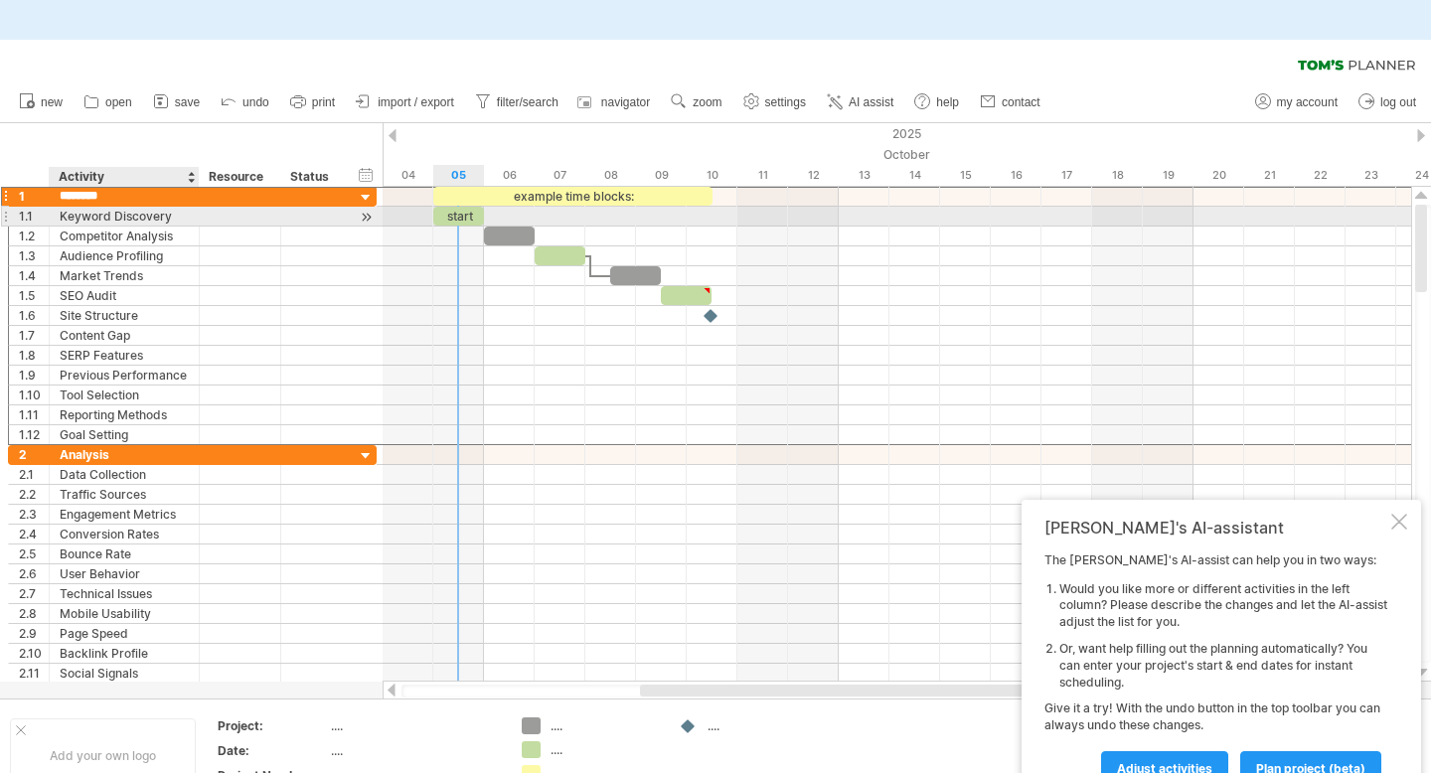
click at [137, 183] on div "Activity" at bounding box center [123, 177] width 129 height 20
click at [137, 179] on input "********" at bounding box center [123, 177] width 129 height 20
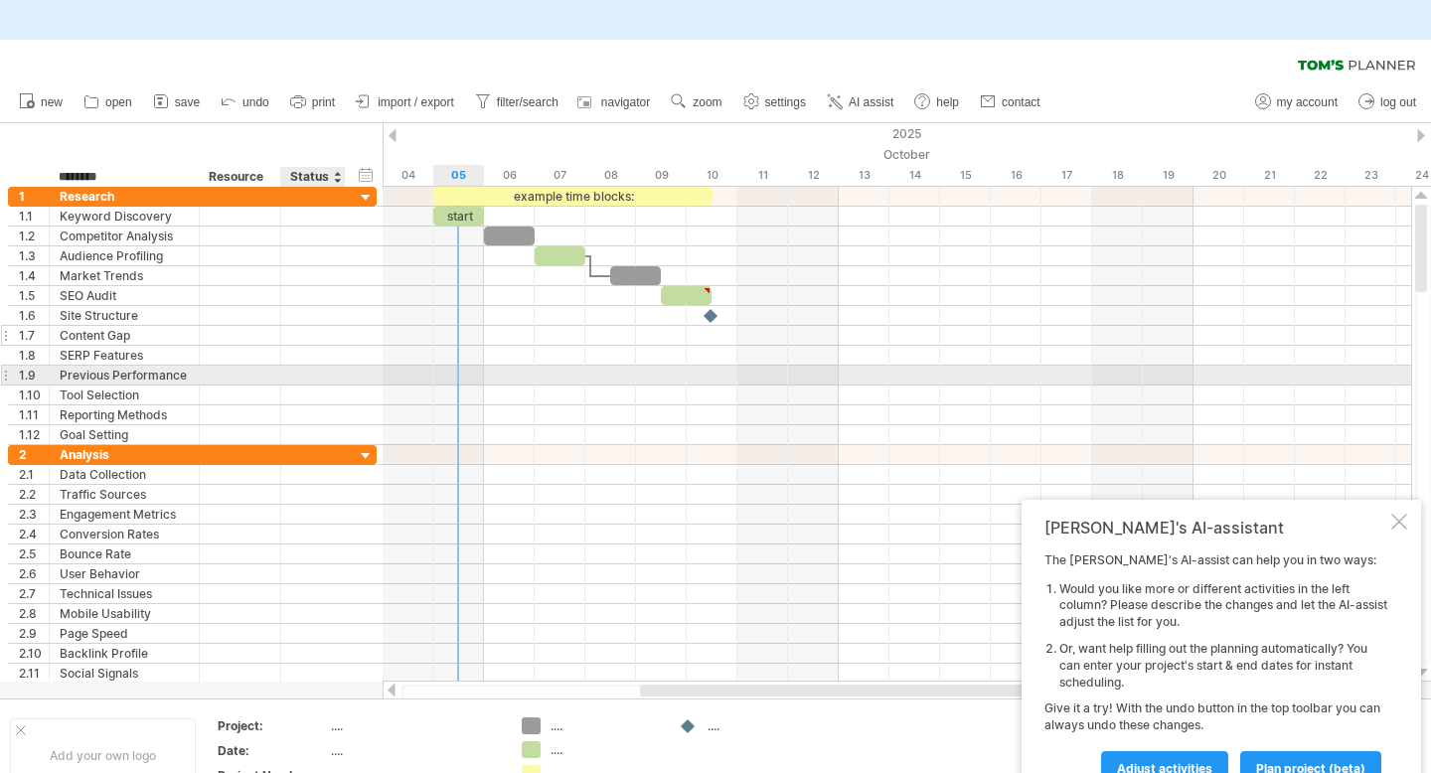
click at [350, 335] on div "**********" at bounding box center [192, 336] width 369 height 20
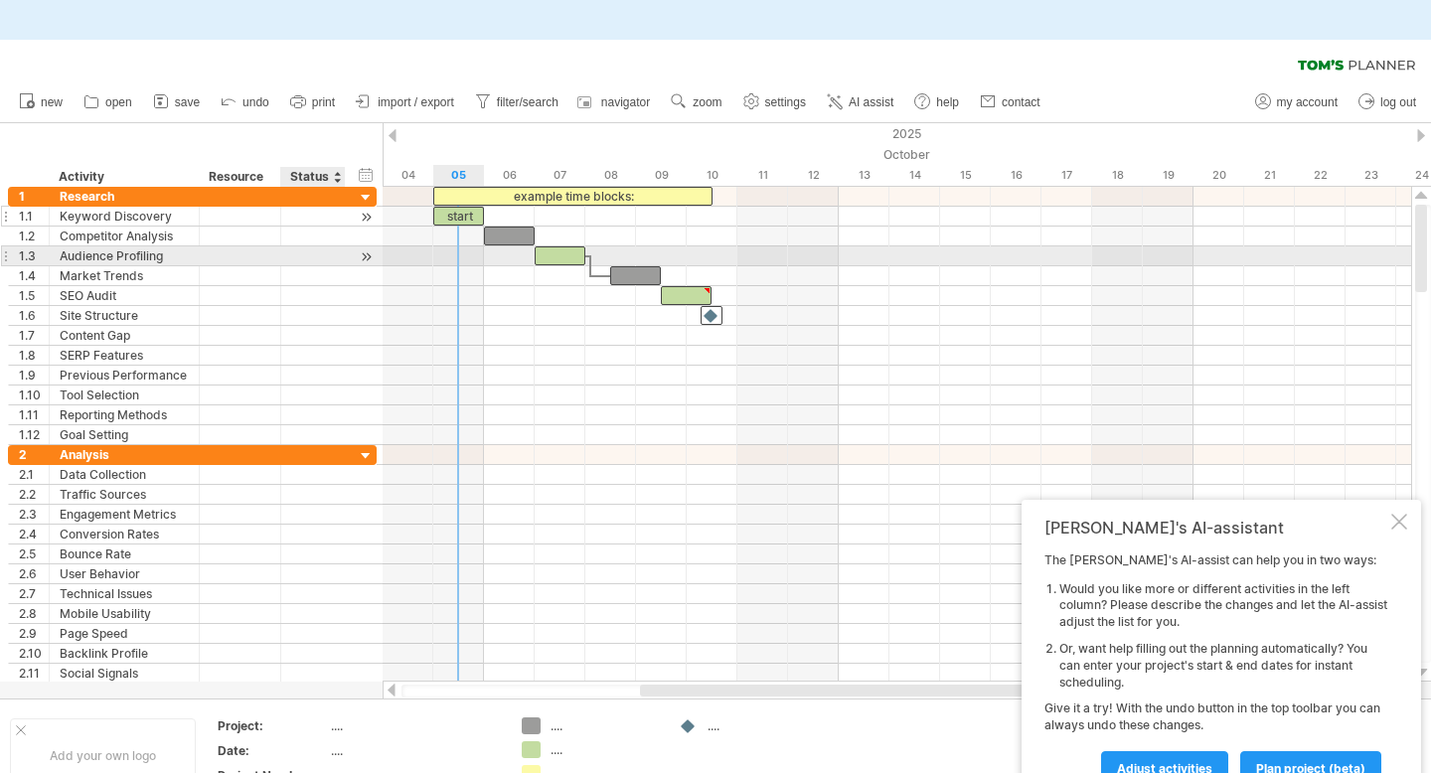
click at [294, 209] on div at bounding box center [313, 216] width 44 height 19
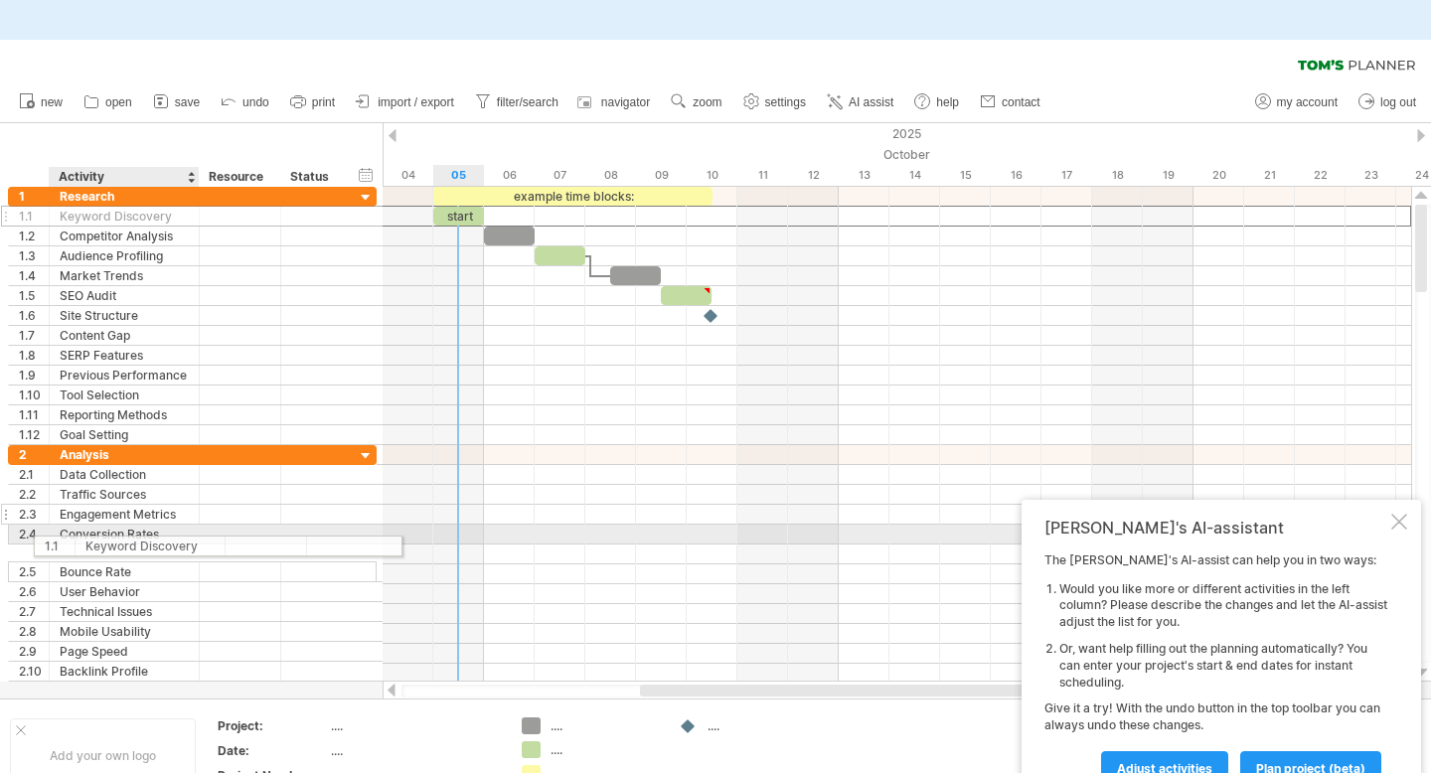
drag, startPoint x: 136, startPoint y: 210, endPoint x: 157, endPoint y: 487, distance: 278.0
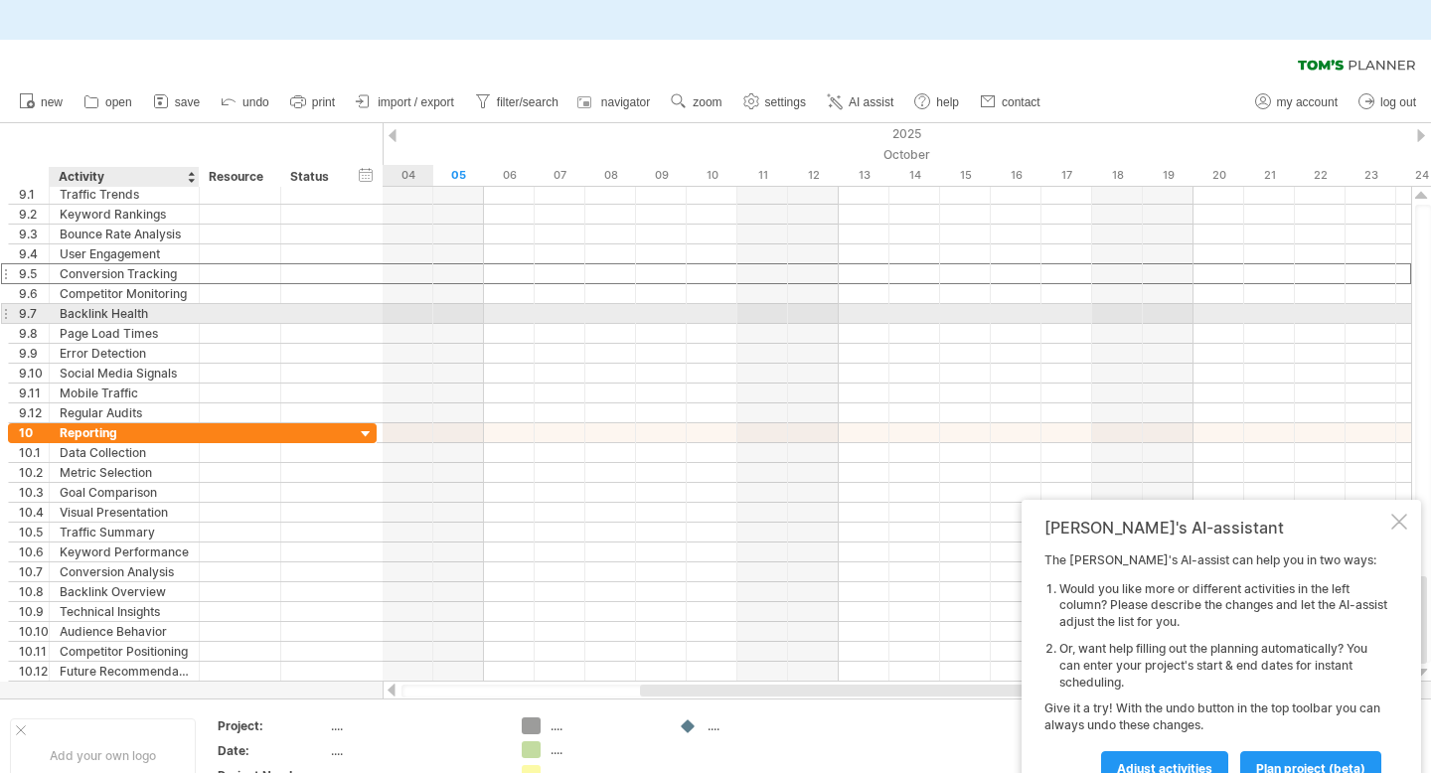
click at [154, 264] on div "Conversion Tracking" at bounding box center [124, 273] width 129 height 19
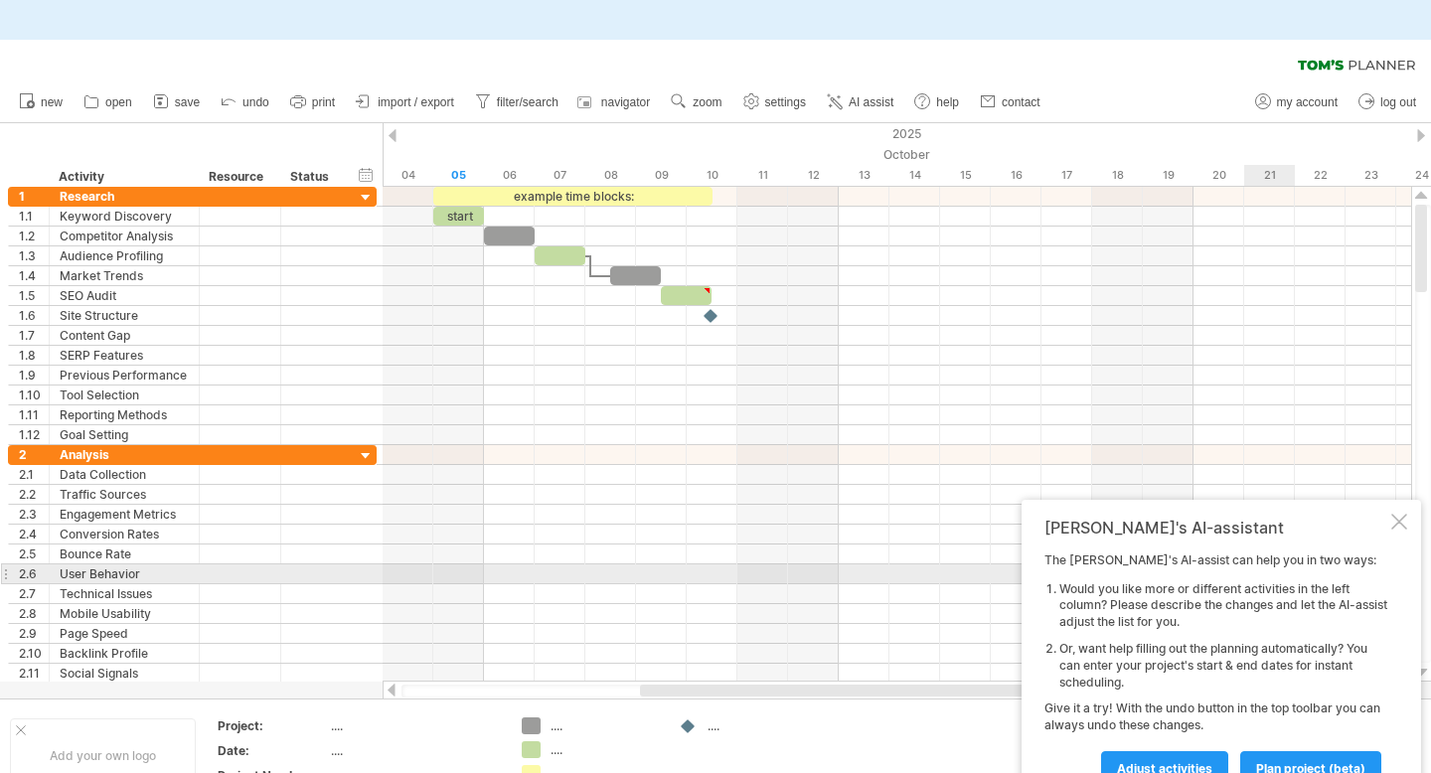
click at [1389, 527] on div "[PERSON_NAME]'s AI-assistant The [PERSON_NAME]'s AI-assist can help you in two …" at bounding box center [1221, 651] width 399 height 303
click at [1394, 525] on div at bounding box center [1399, 522] width 16 height 16
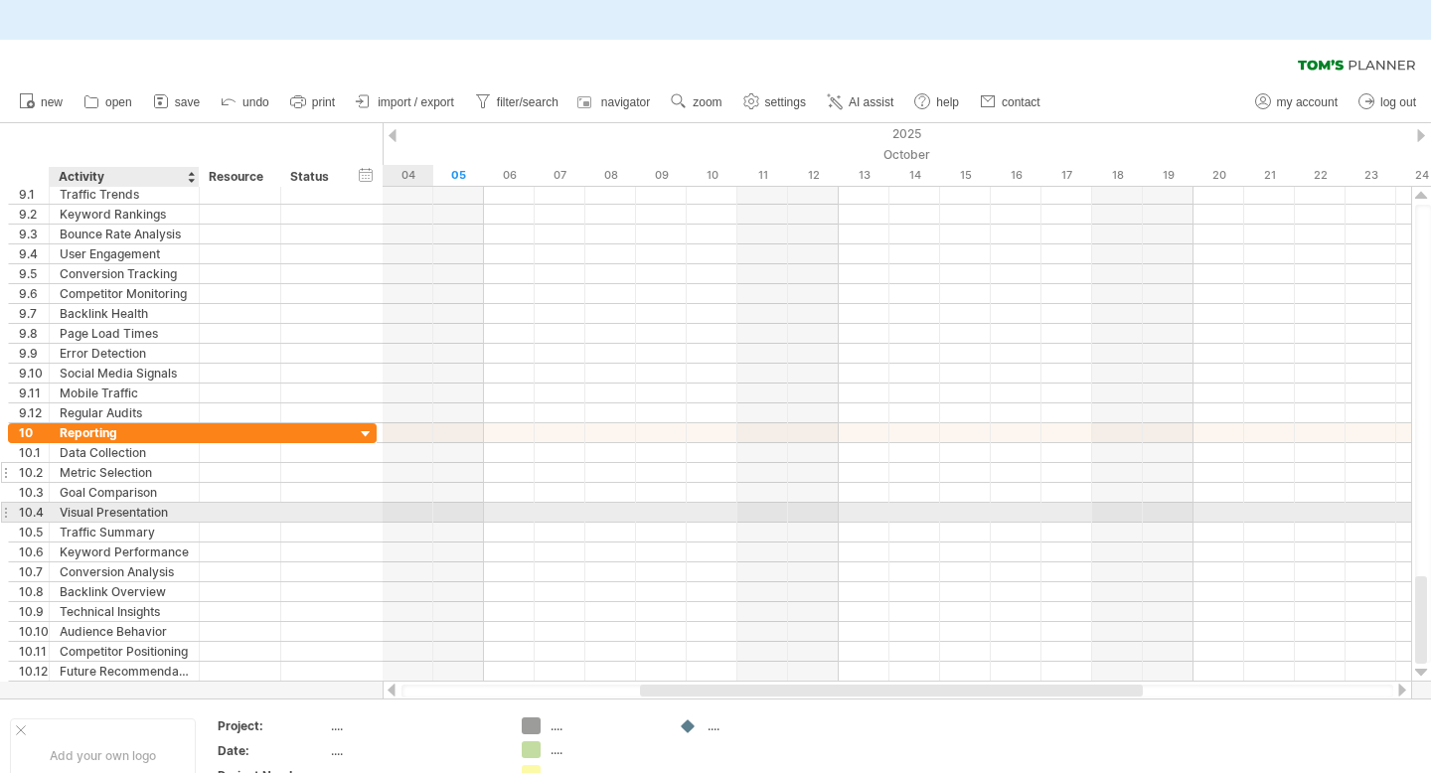
click at [152, 472] on div "Metric Selection" at bounding box center [124, 472] width 129 height 19
click at [90, 479] on input "**********" at bounding box center [124, 472] width 129 height 19
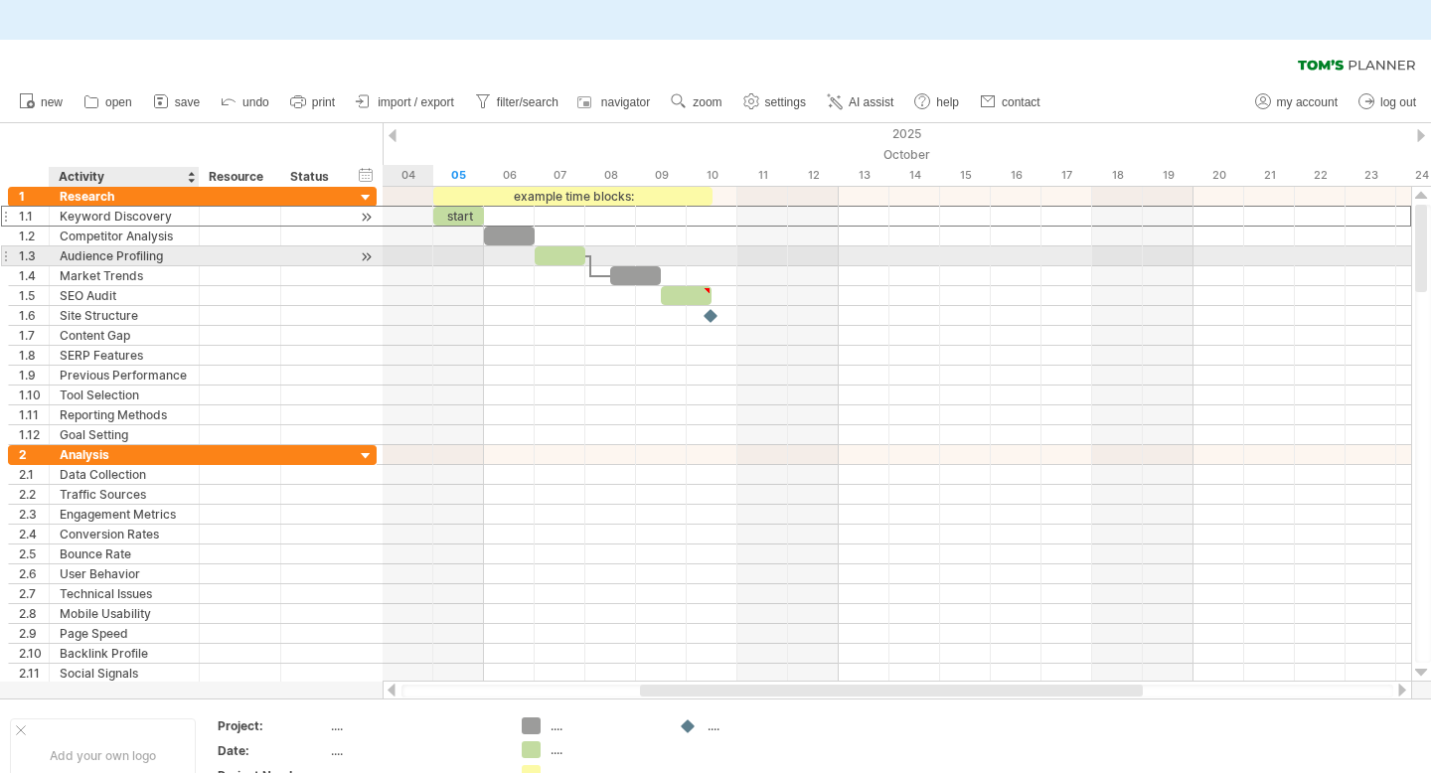
click at [111, 209] on div "Keyword Discovery" at bounding box center [124, 216] width 129 height 19
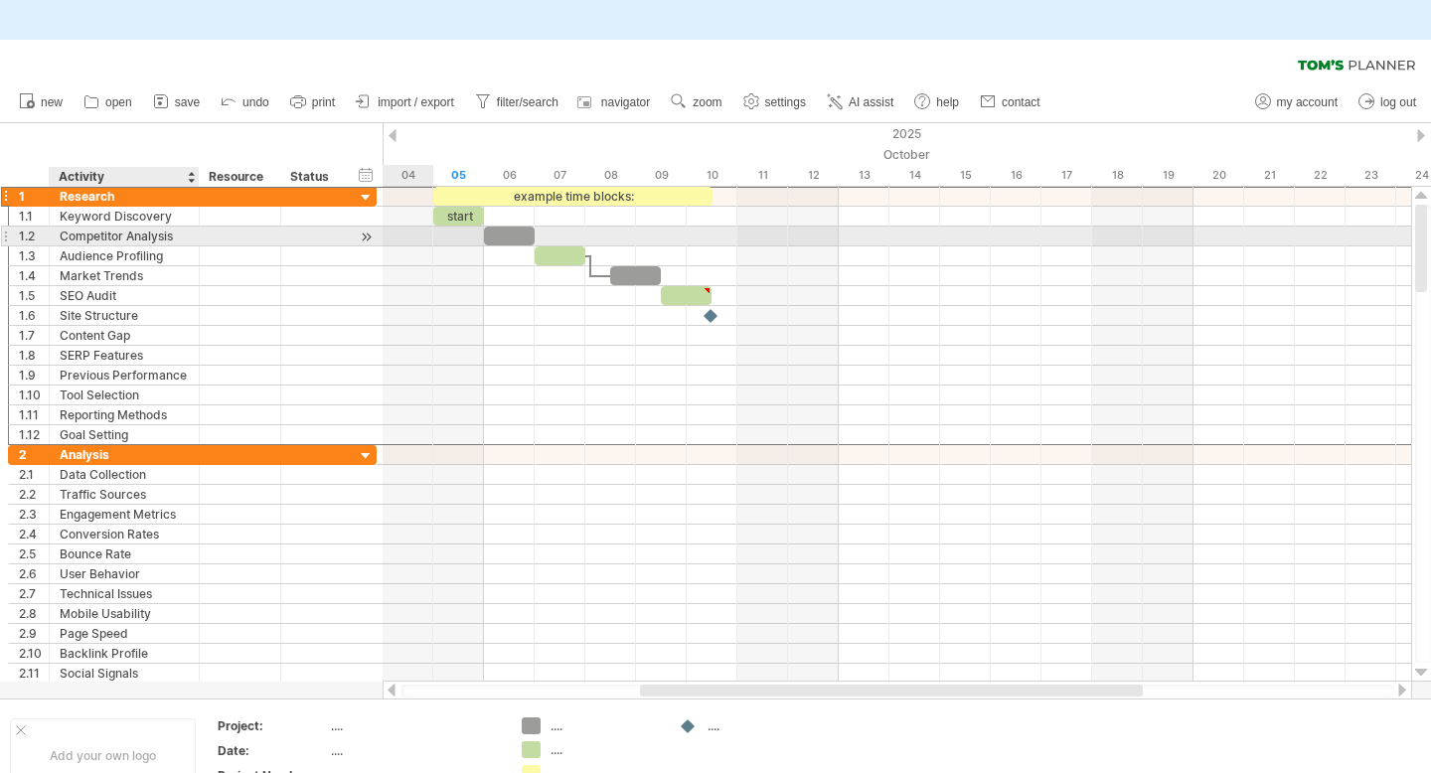
click at [120, 194] on div "Research" at bounding box center [124, 196] width 129 height 19
click at [120, 194] on input "********" at bounding box center [124, 196] width 129 height 19
